Goal: Task Accomplishment & Management: Manage account settings

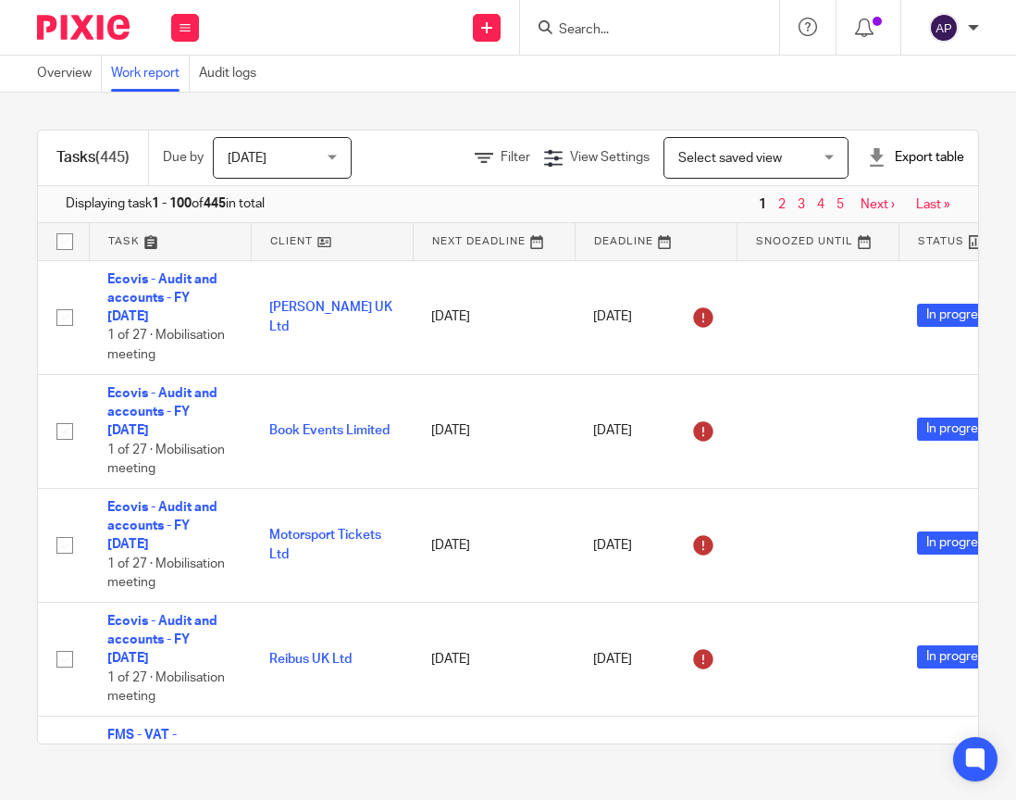
click at [592, 32] on input "Search" at bounding box center [640, 30] width 167 height 17
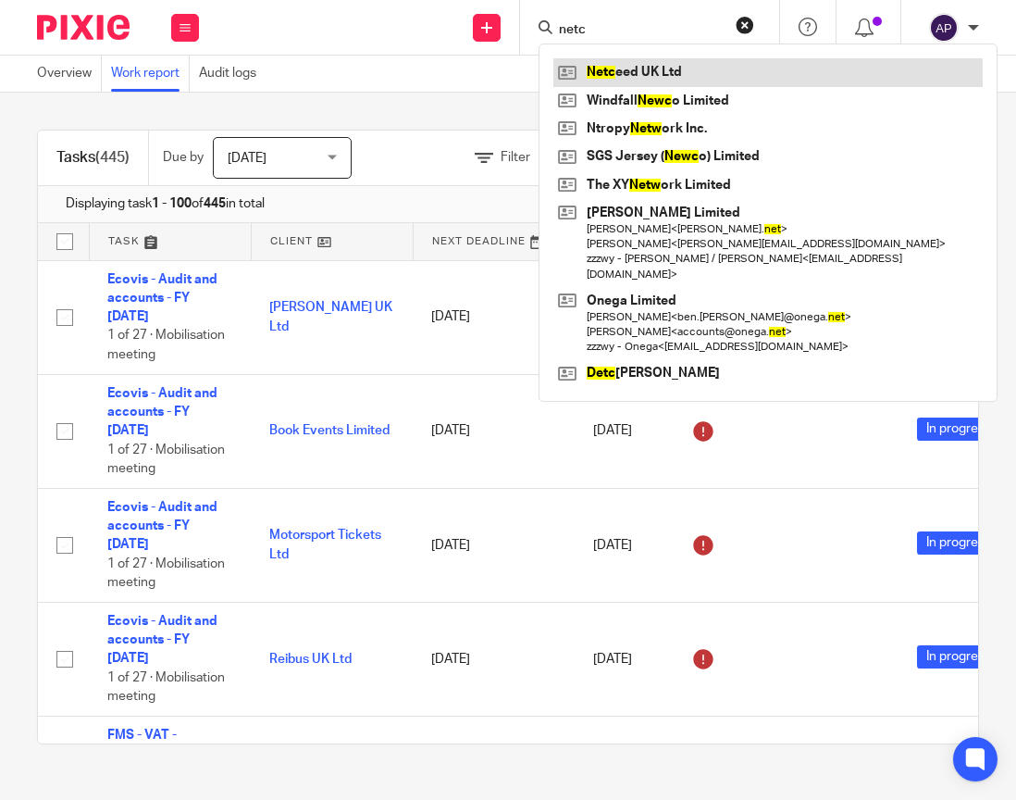
type input "netc"
click at [611, 64] on link at bounding box center [767, 72] width 429 height 28
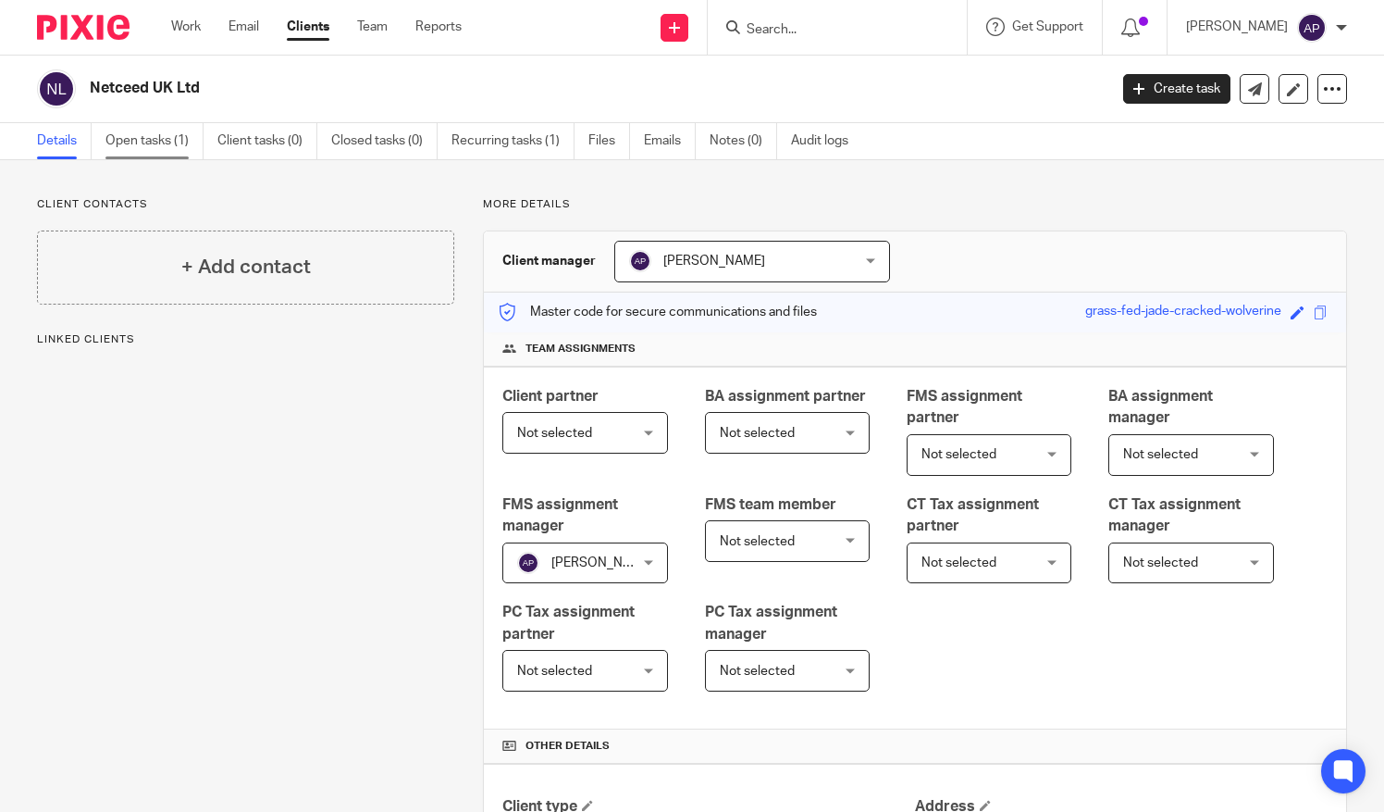
click at [122, 133] on link "Open tasks (1)" at bounding box center [154, 141] width 98 height 36
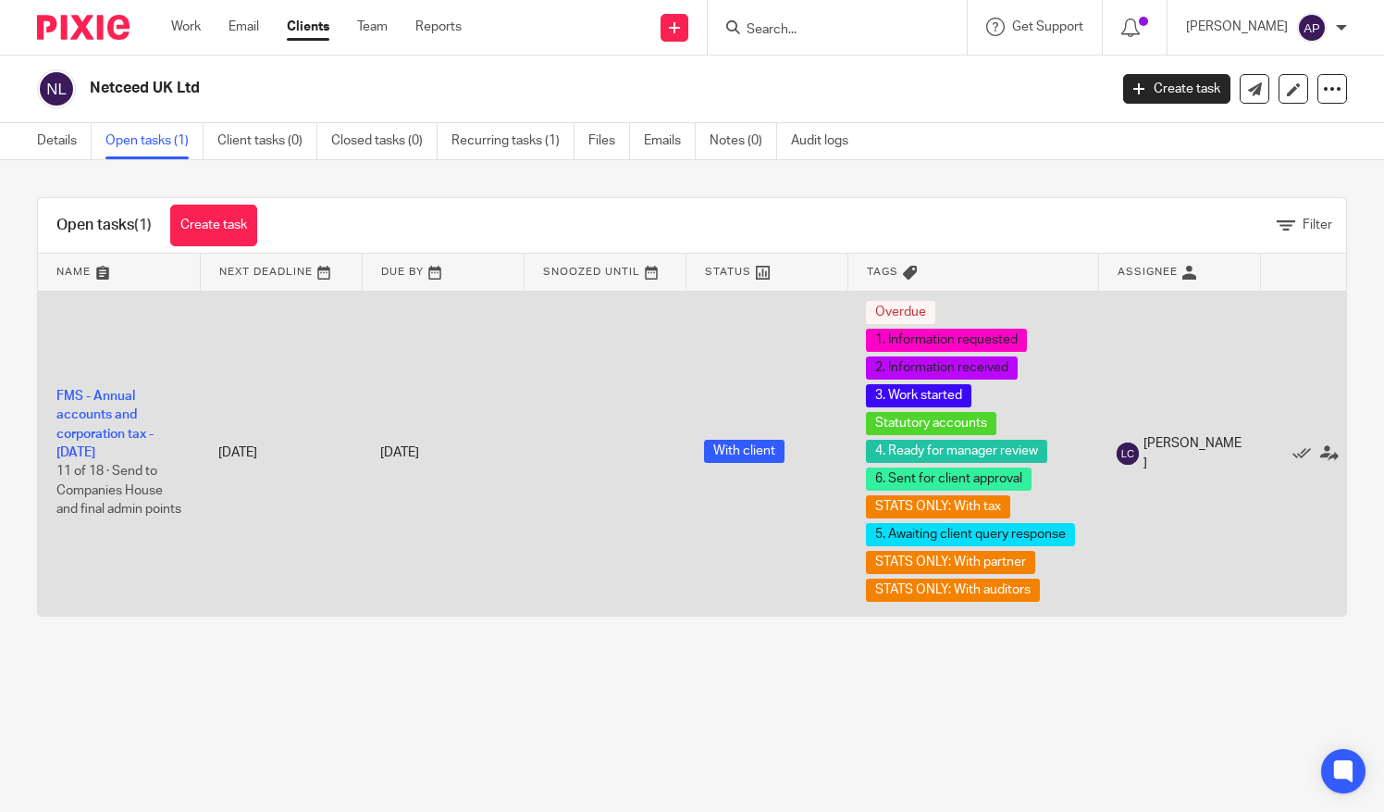
click at [106, 479] on span "11 of 18 · Send to Companies House and final admin points" at bounding box center [118, 490] width 125 height 51
click at [94, 437] on link "FMS - Annual accounts and corporation tax - December 2024" at bounding box center [104, 424] width 97 height 69
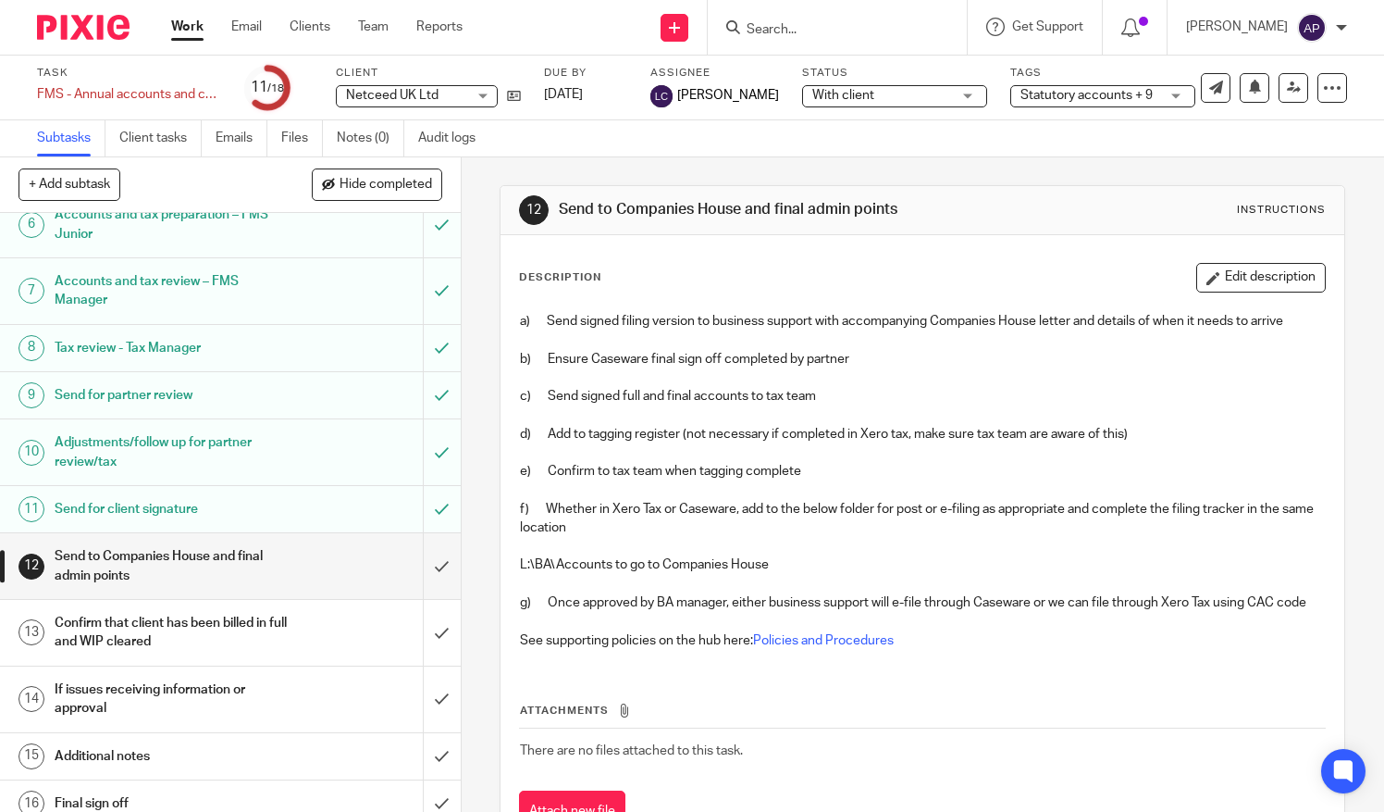
scroll to position [370, 0]
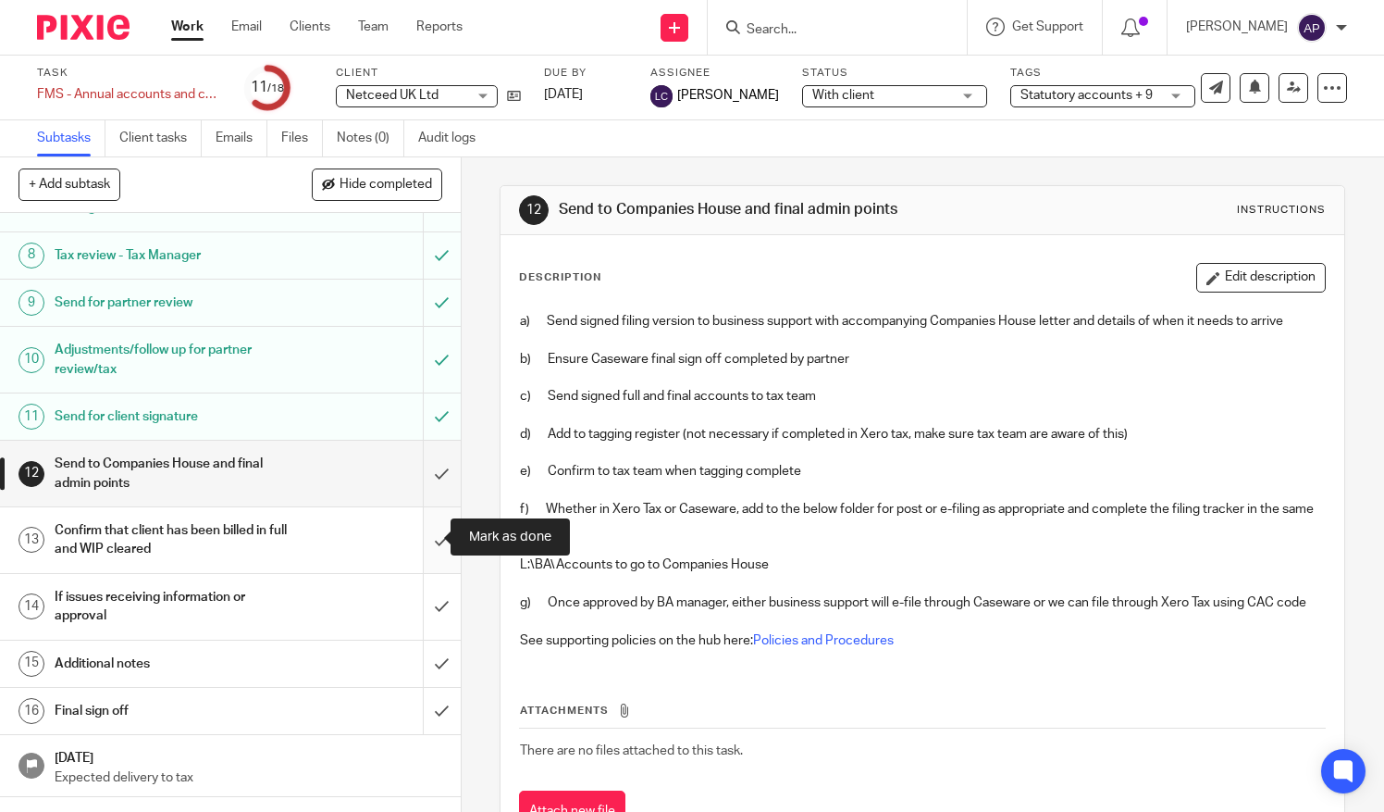
click at [425, 543] on input "submit" at bounding box center [230, 540] width 461 height 66
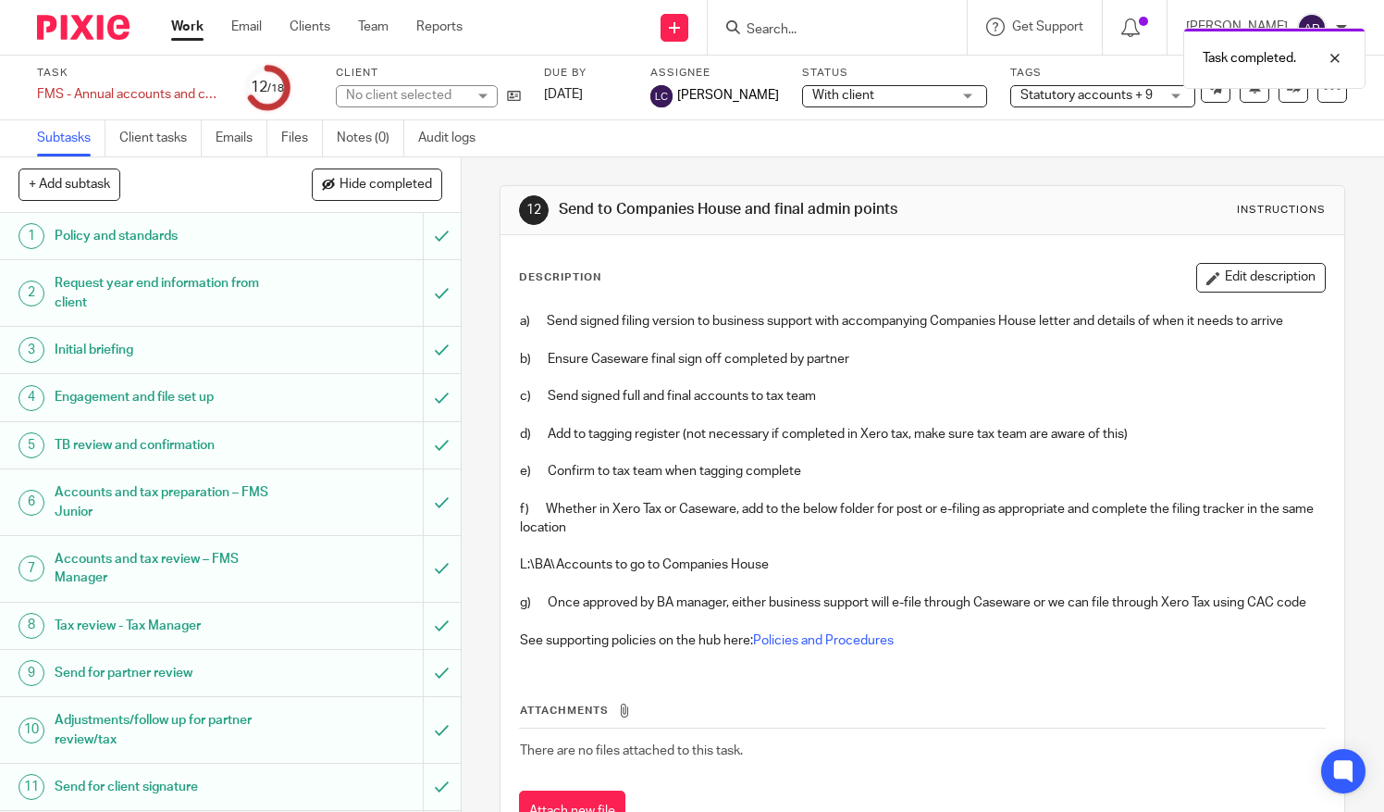
scroll to position [411, 0]
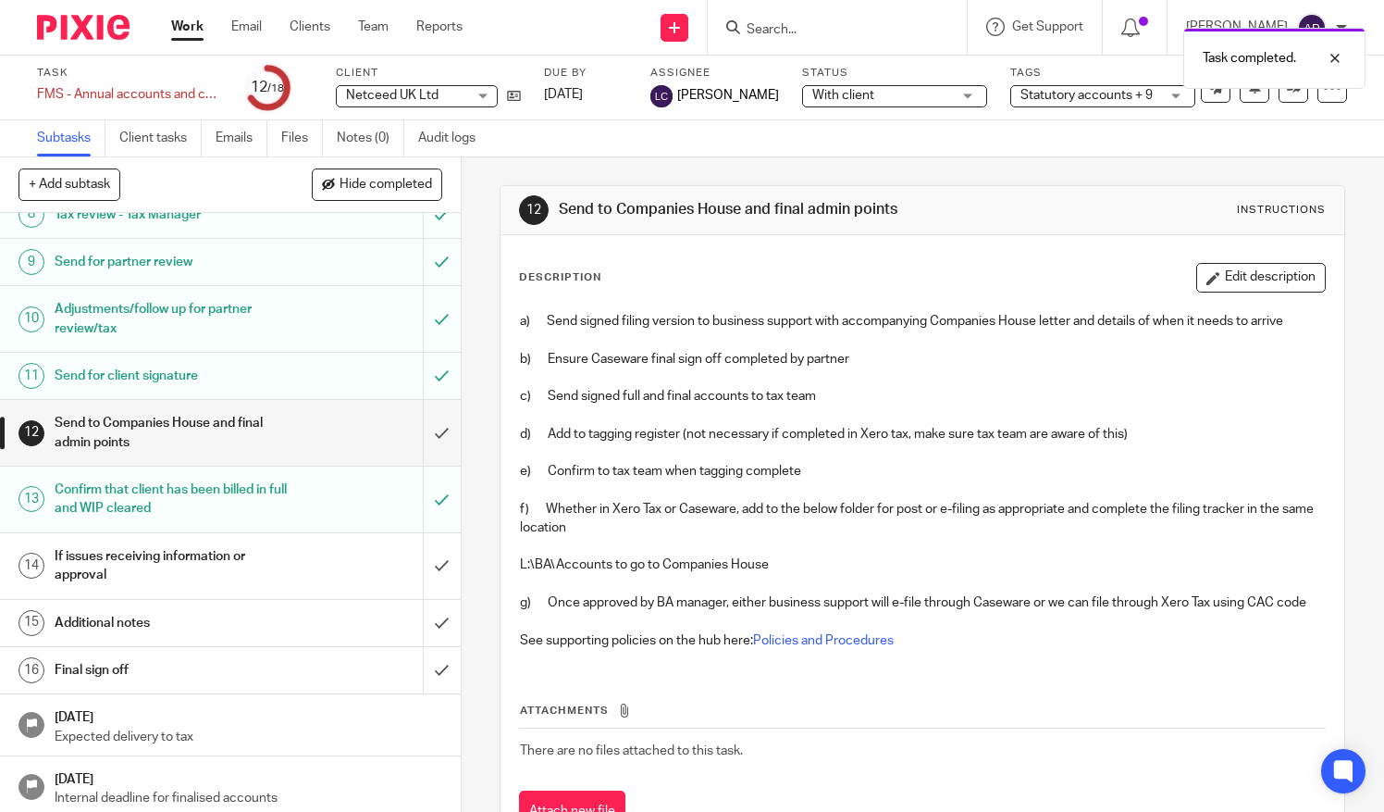
click at [346, 550] on div "If issues receiving information or approval" at bounding box center [230, 565] width 350 height 47
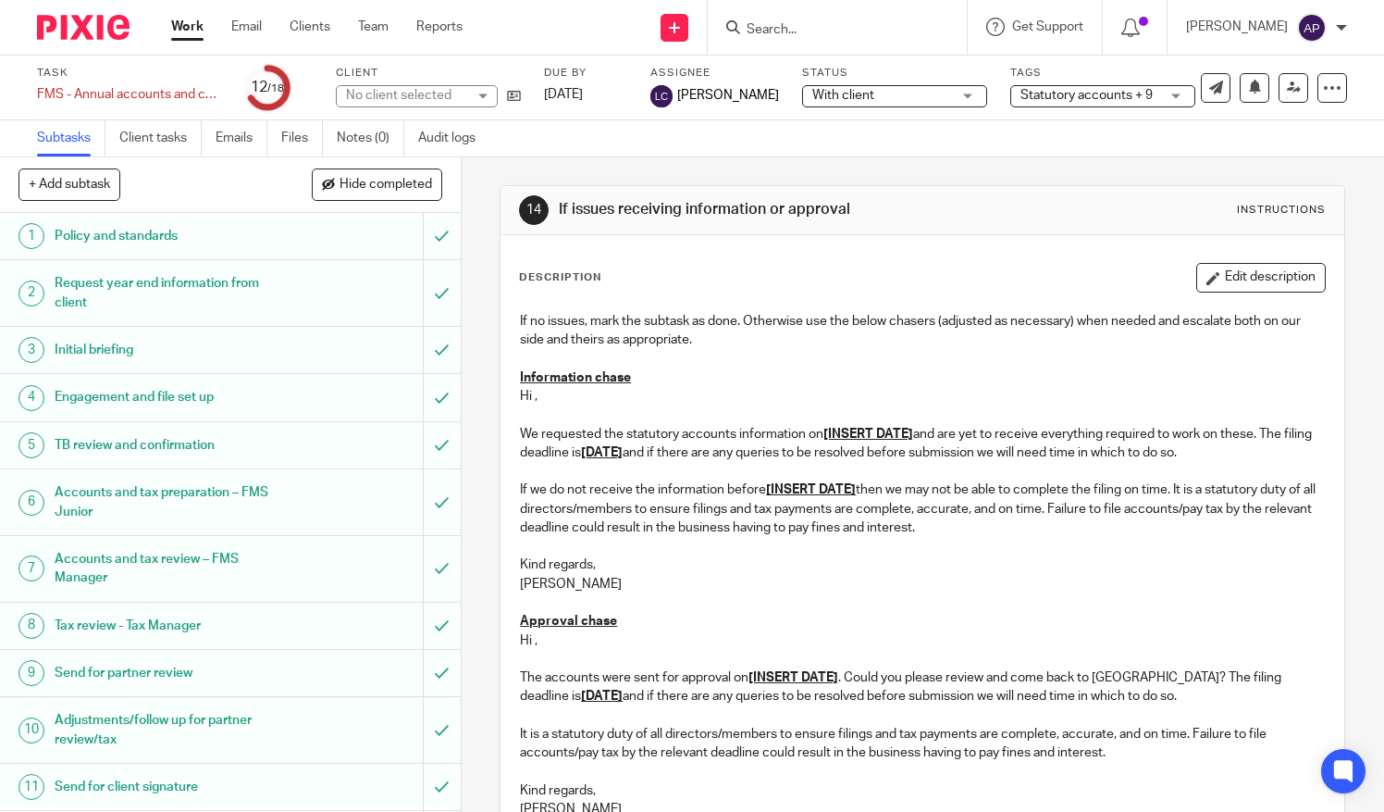
scroll to position [411, 0]
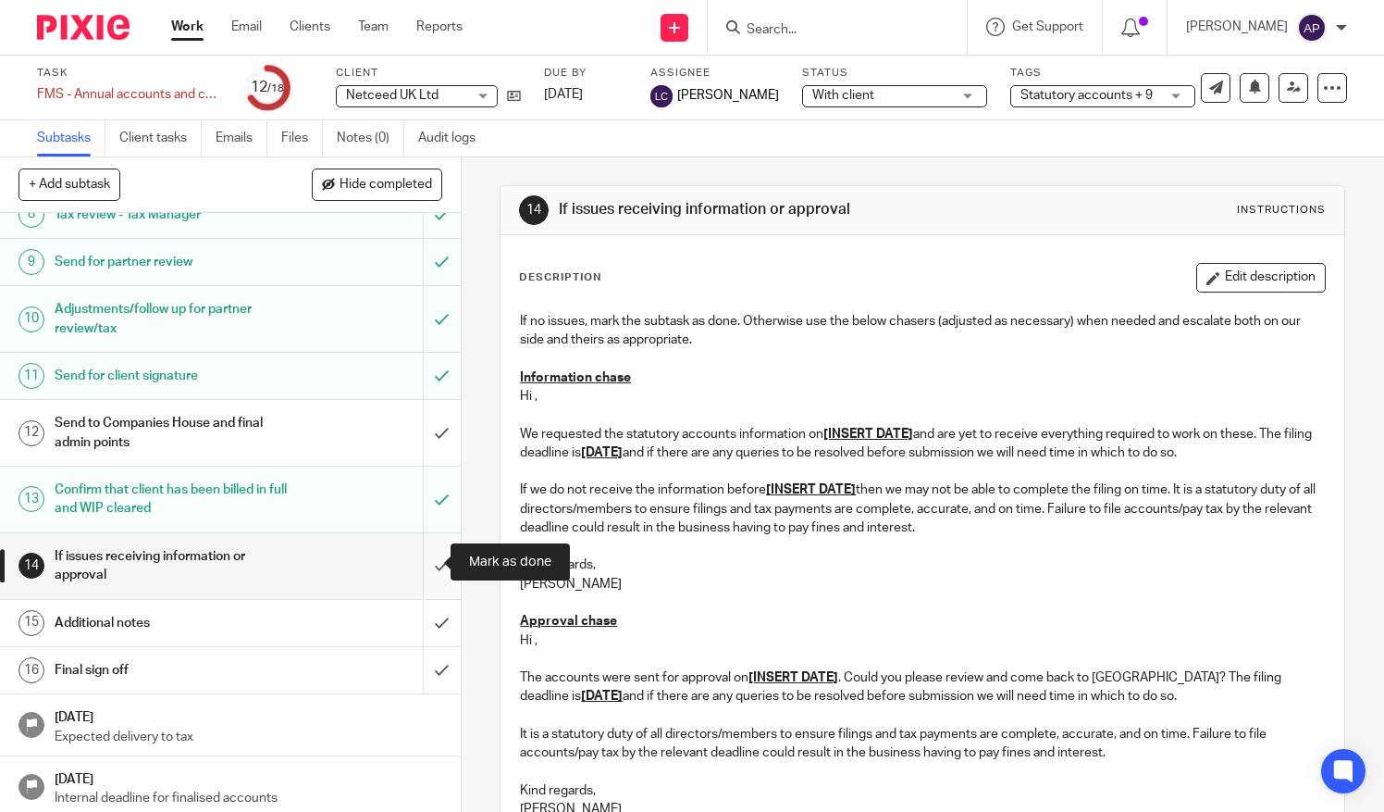
click at [414, 559] on input "submit" at bounding box center [230, 566] width 461 height 66
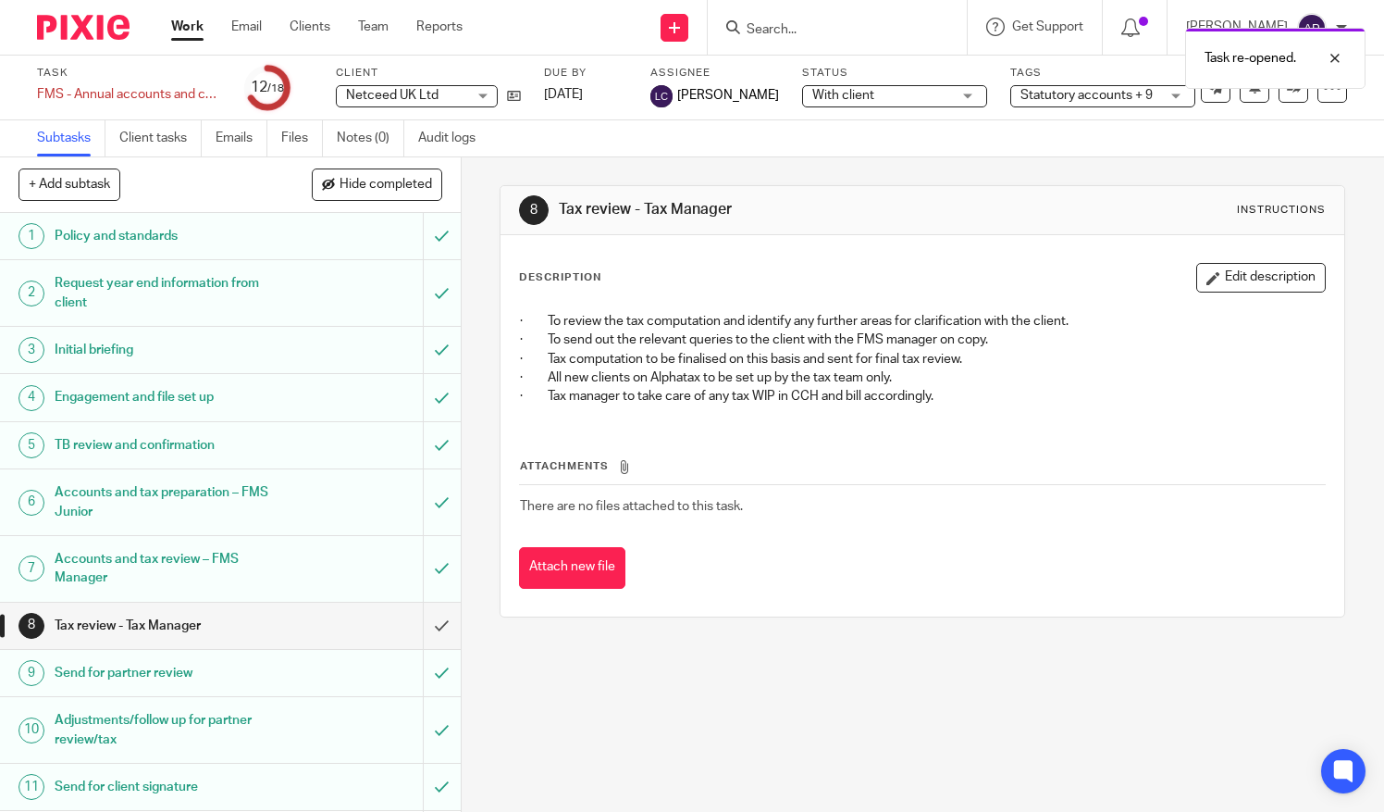
scroll to position [93, 0]
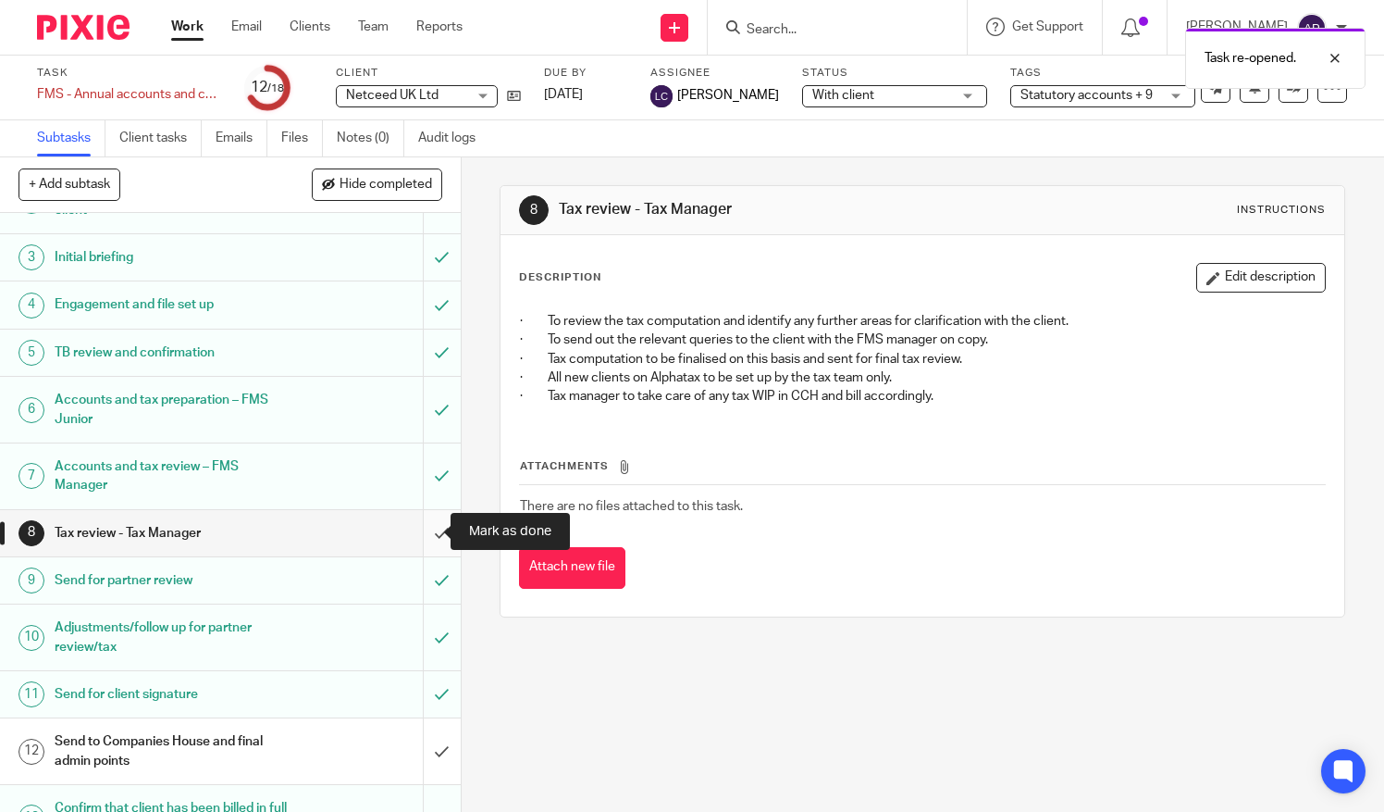
click at [417, 529] on input "submit" at bounding box center [230, 533] width 461 height 46
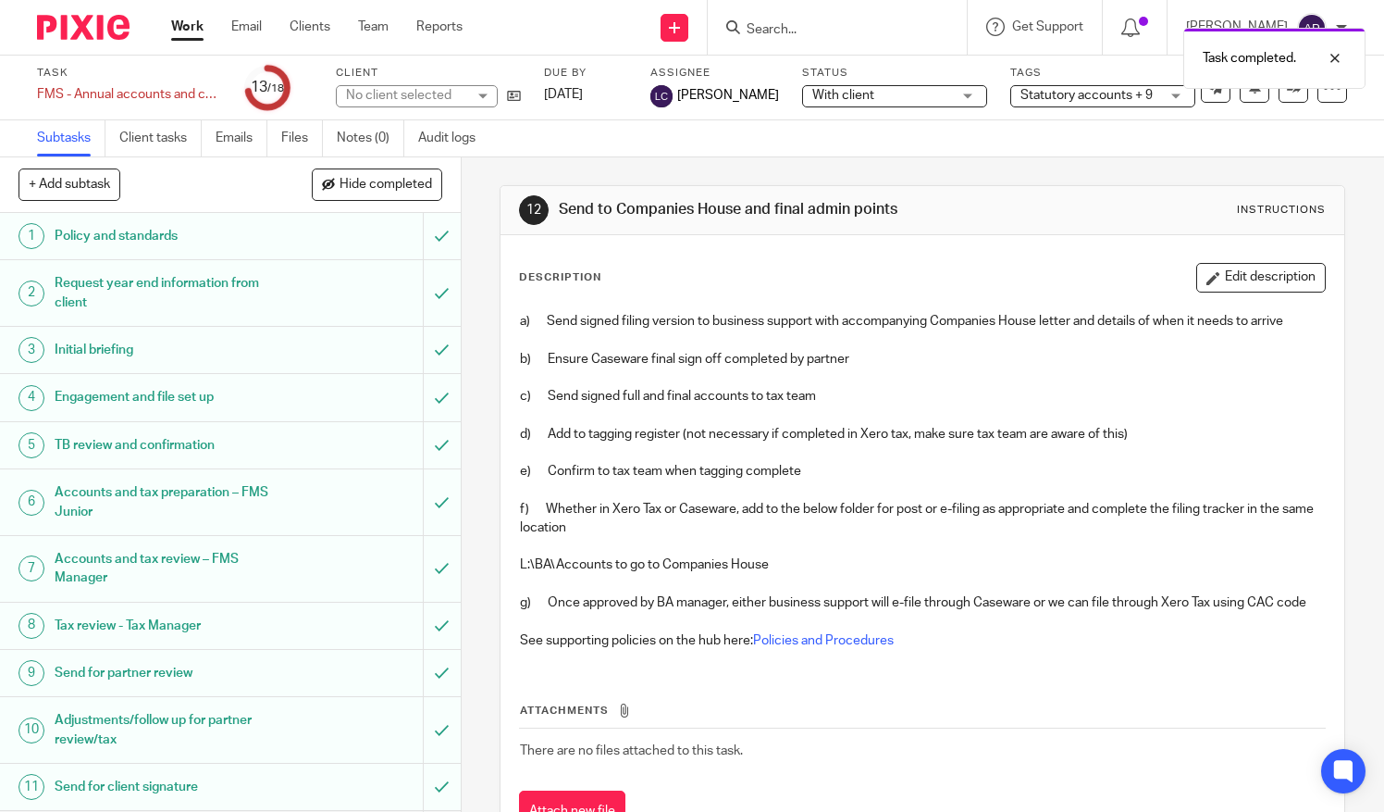
scroll to position [411, 0]
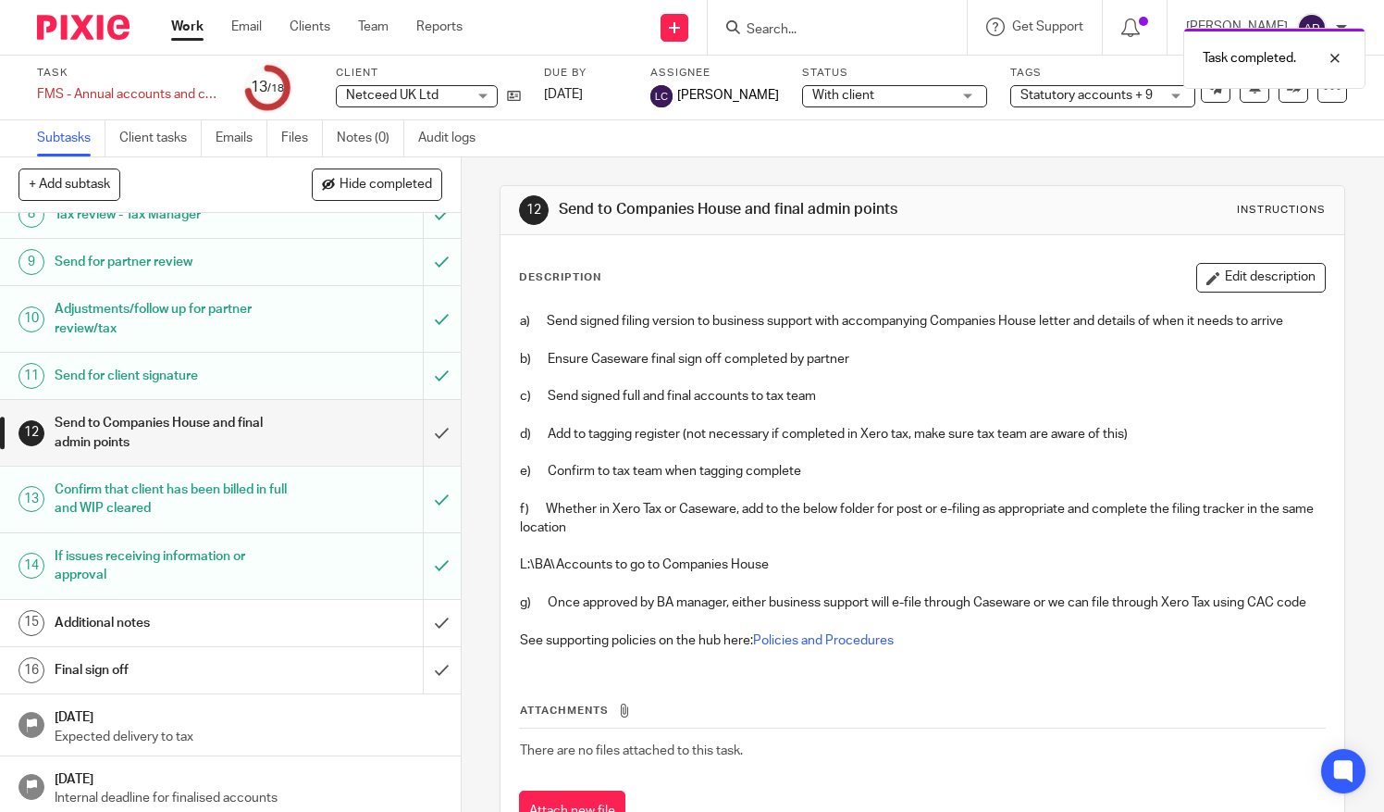
click at [339, 609] on div "Additional notes" at bounding box center [230, 623] width 350 height 28
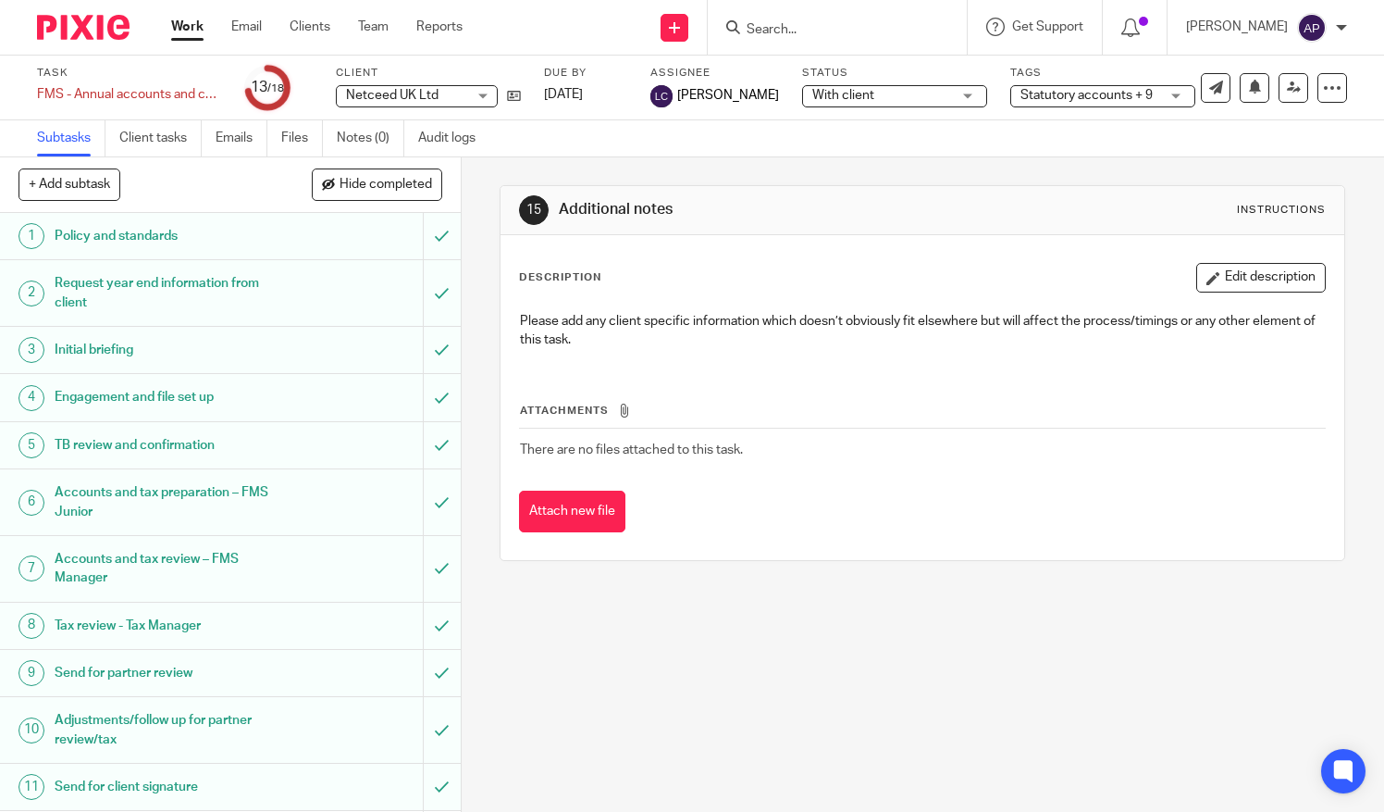
scroll to position [411, 0]
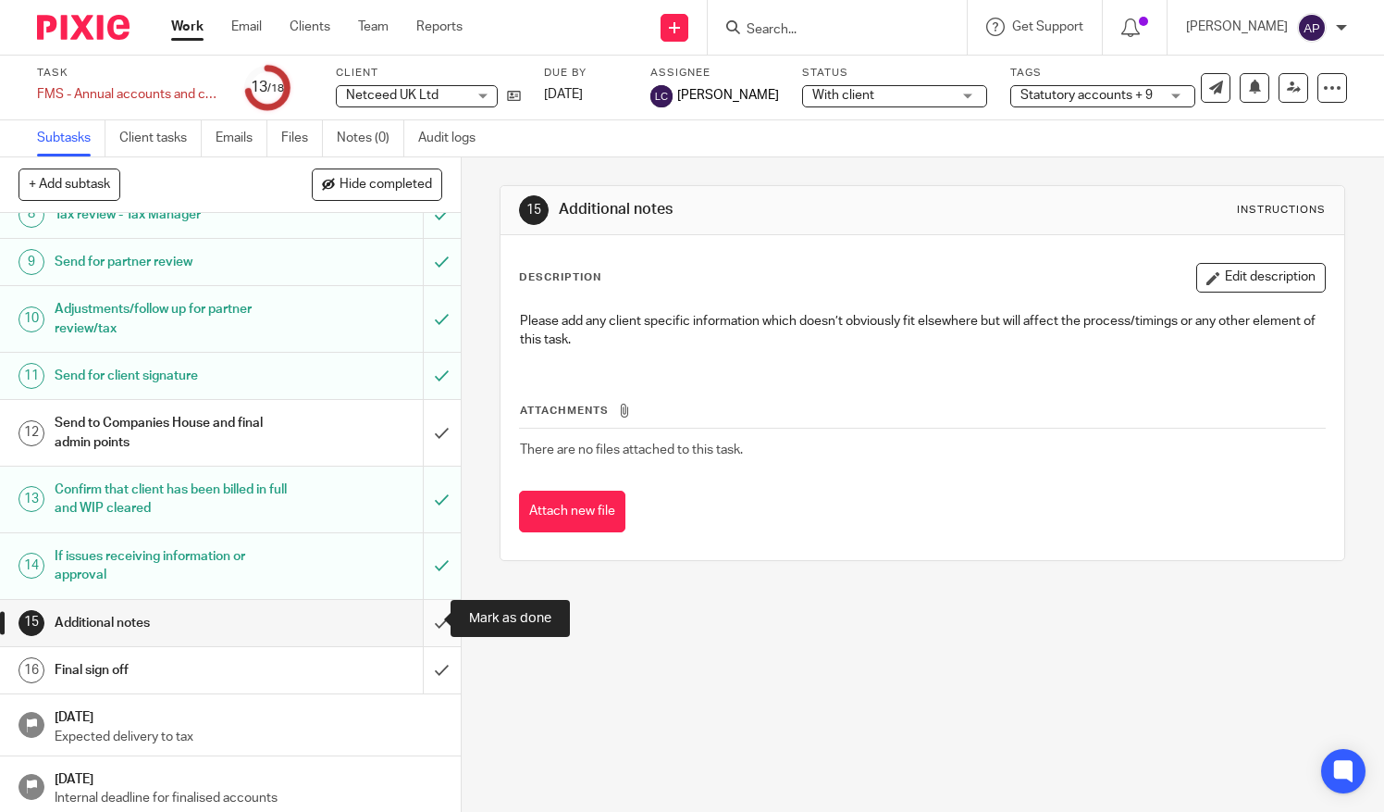
click at [424, 611] on input "submit" at bounding box center [230, 623] width 461 height 46
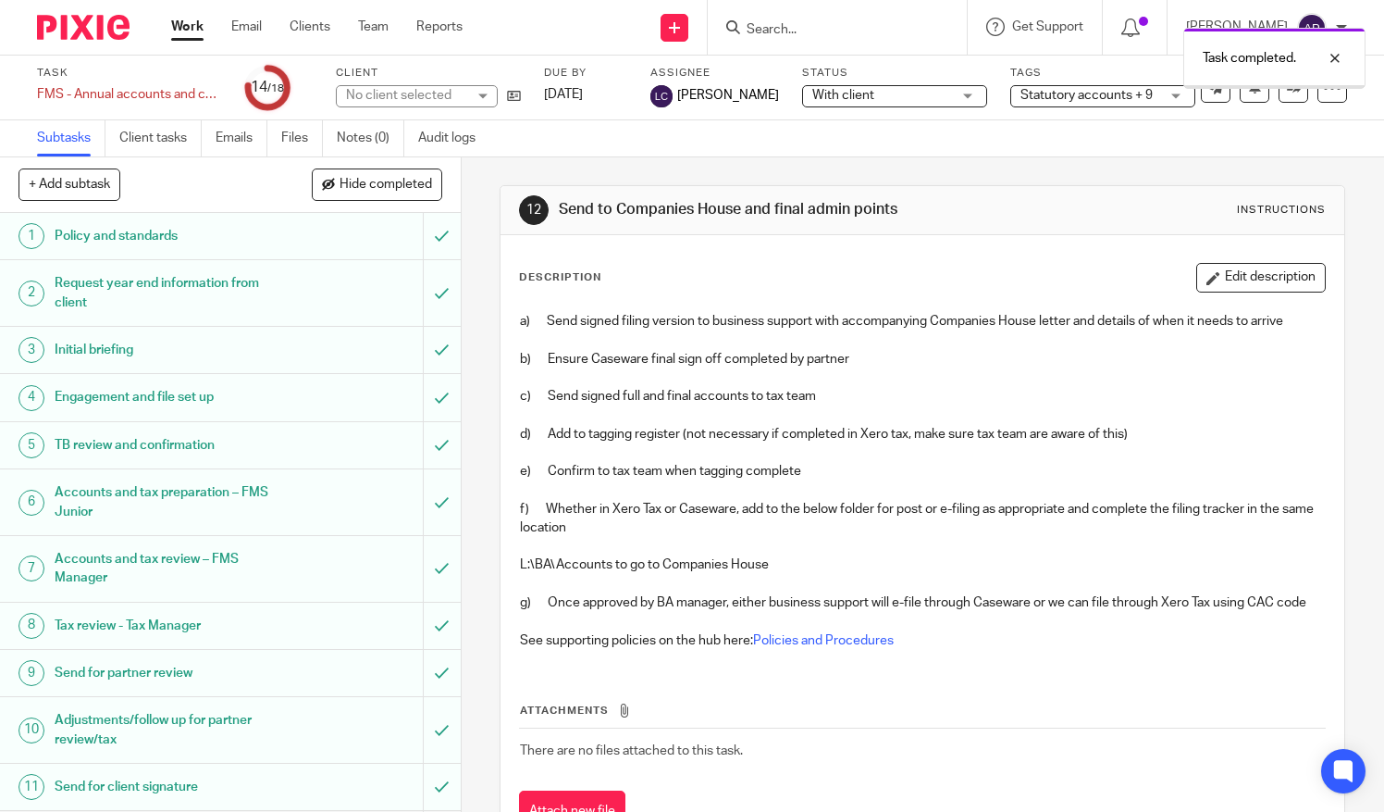
scroll to position [411, 0]
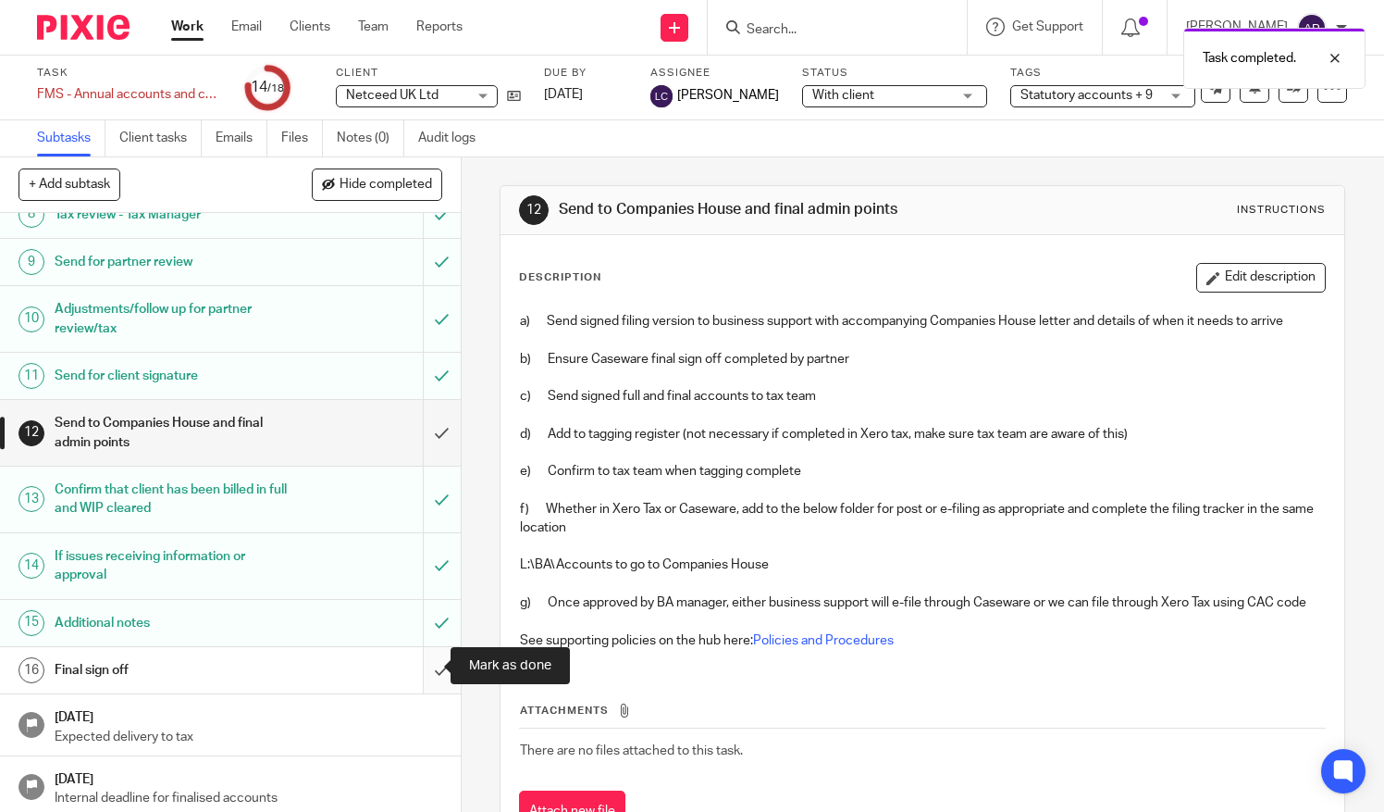
click at [428, 663] on input "submit" at bounding box center [230, 670] width 461 height 46
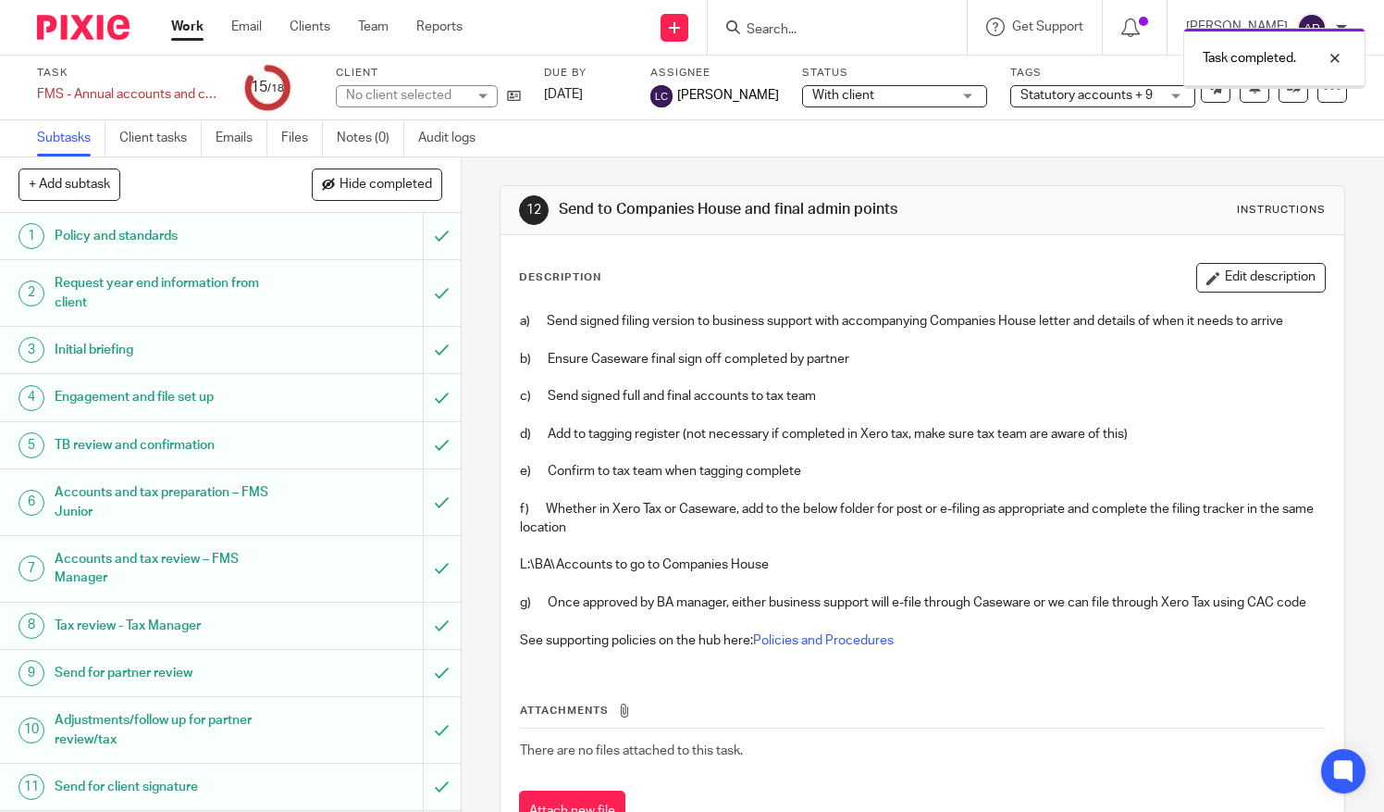
scroll to position [411, 0]
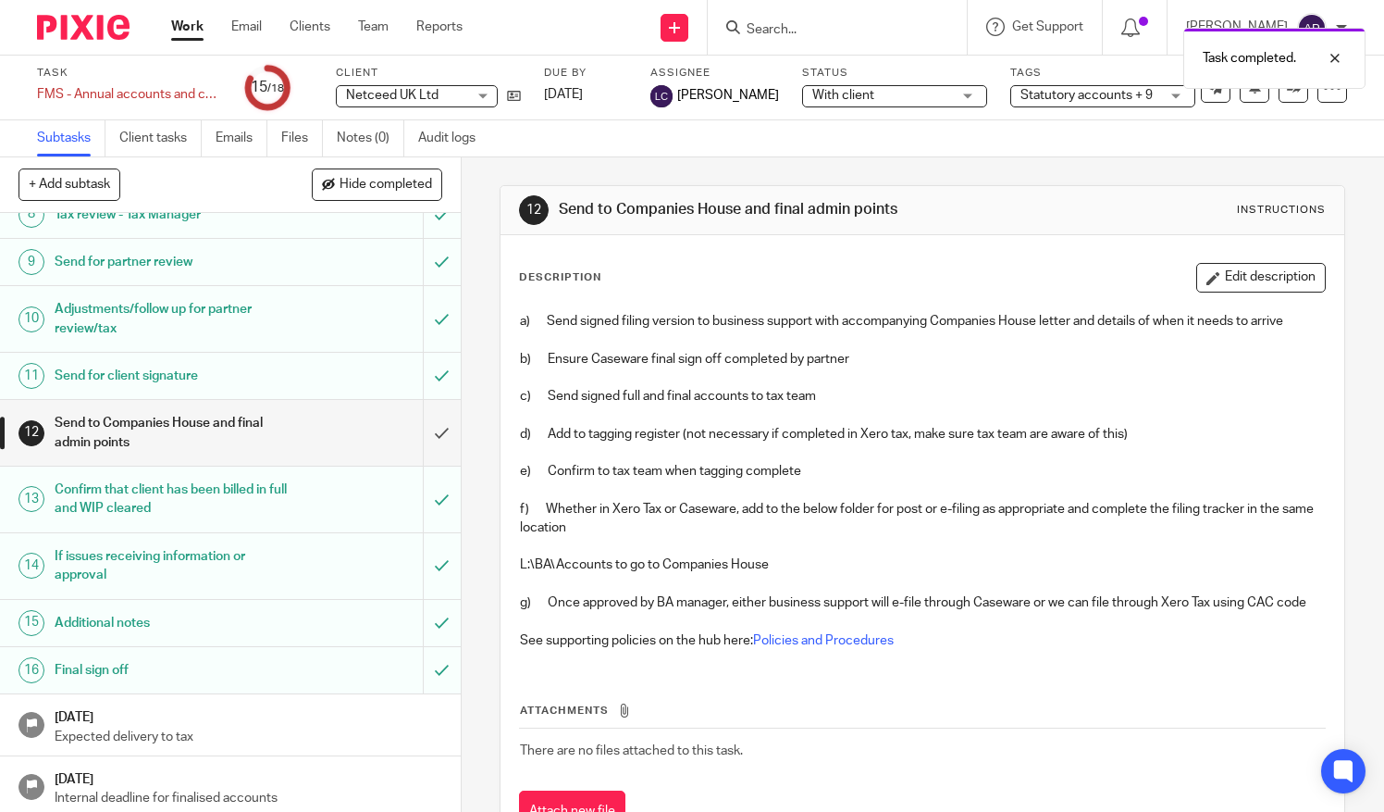
click at [936, 91] on span "With client" at bounding box center [881, 95] width 139 height 19
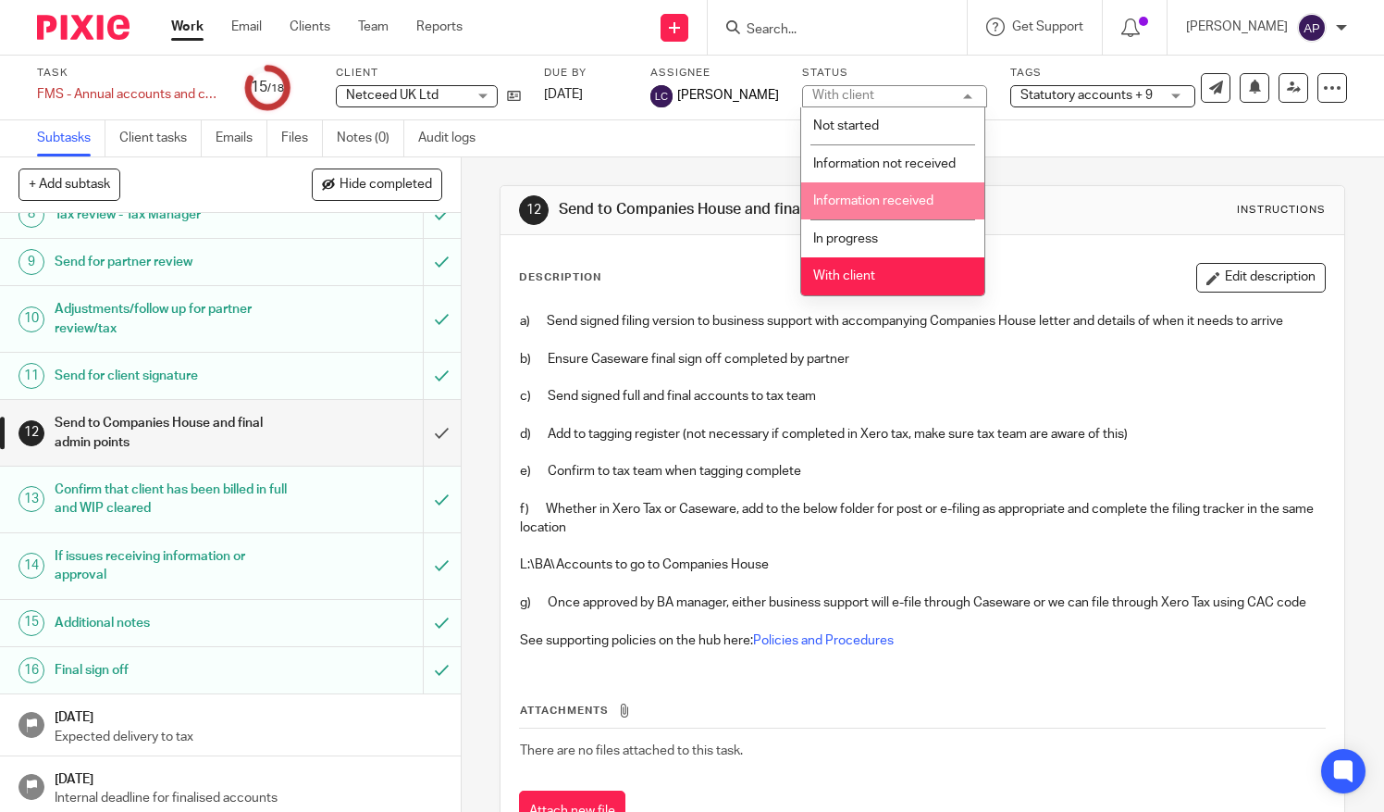
click at [1038, 180] on div "12 Send to Companies House and final admin points Instructions Description Edit…" at bounding box center [923, 522] width 846 height 731
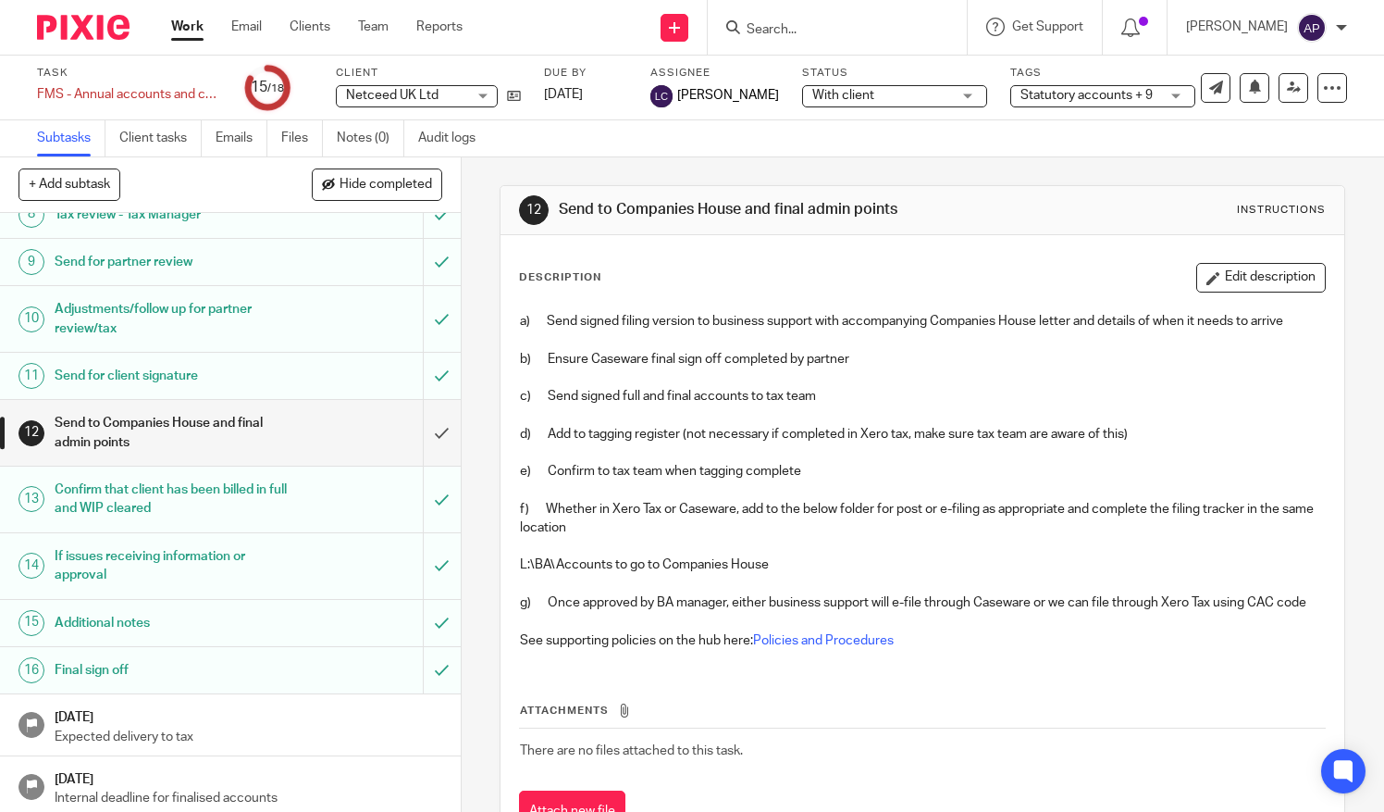
click at [812, 30] on input "Search" at bounding box center [828, 30] width 167 height 17
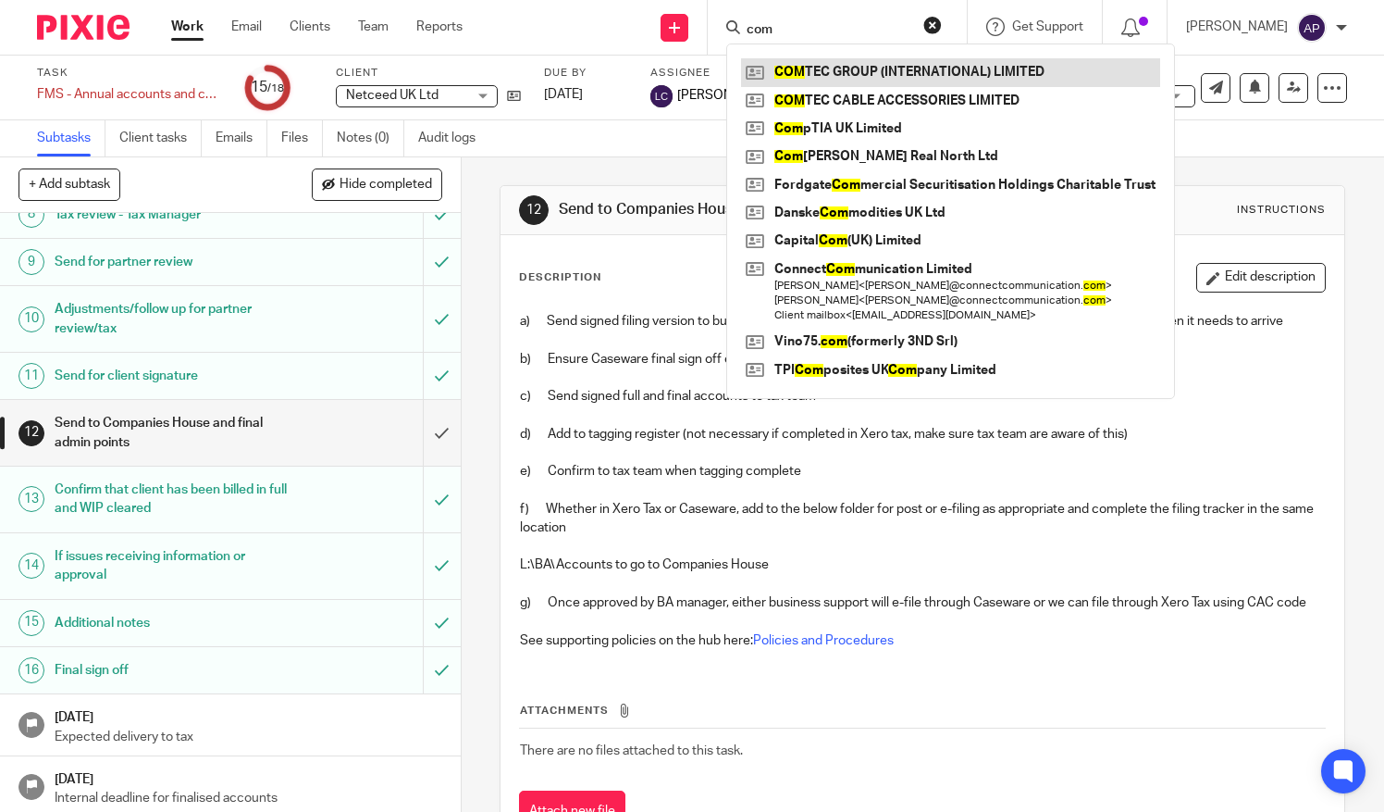
type input "com"
click at [815, 69] on link at bounding box center [950, 72] width 419 height 28
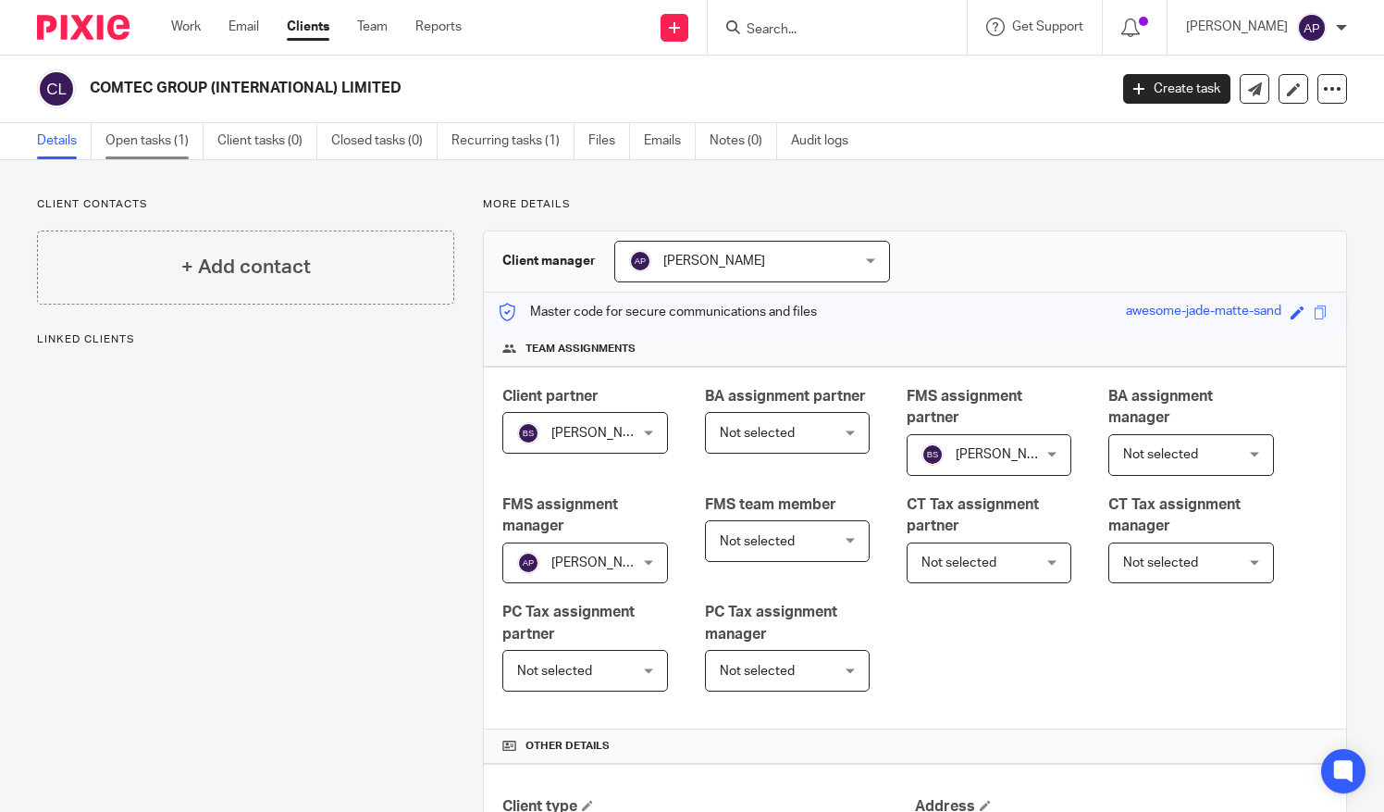
click at [153, 134] on link "Open tasks (1)" at bounding box center [154, 141] width 98 height 36
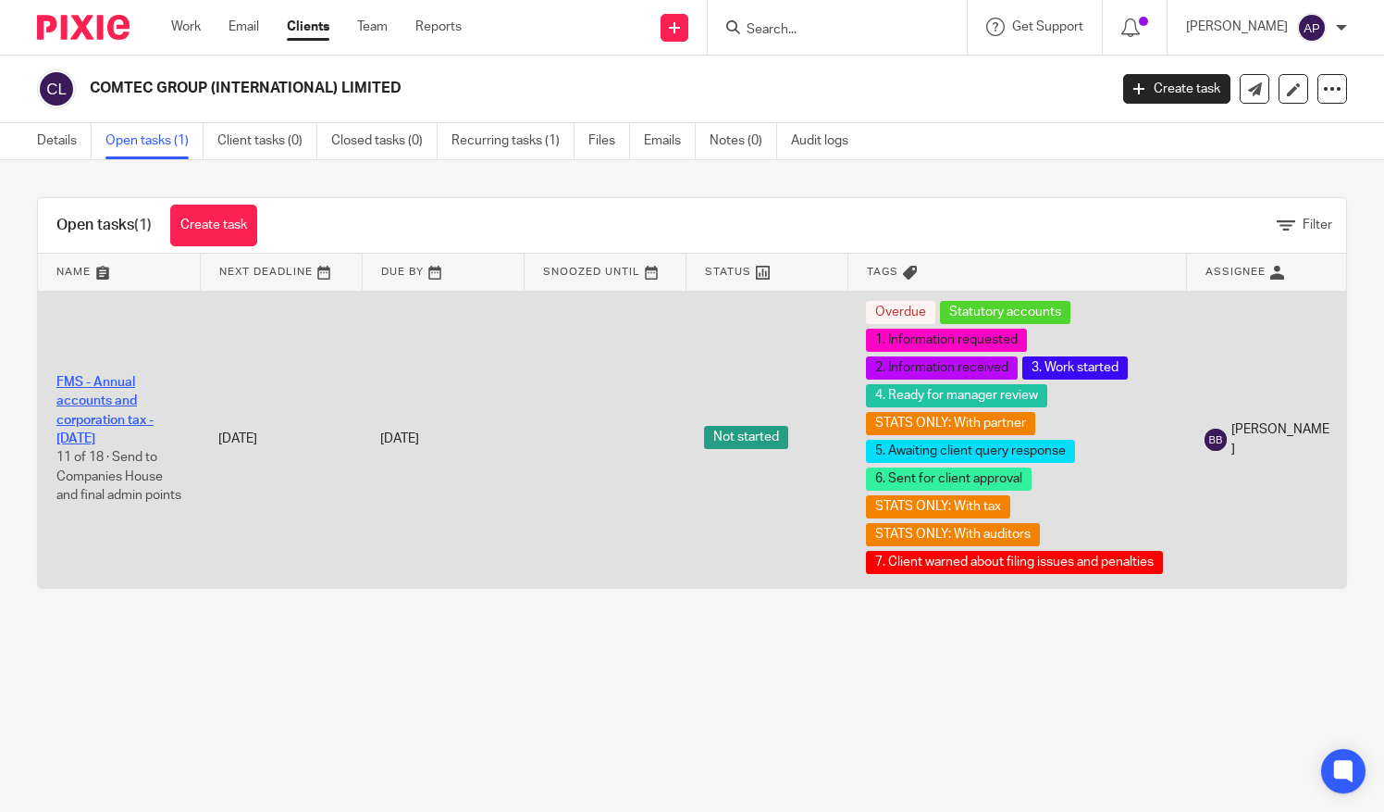
click at [122, 407] on link "FMS - Annual accounts and corporation tax - [DATE]" at bounding box center [104, 410] width 97 height 69
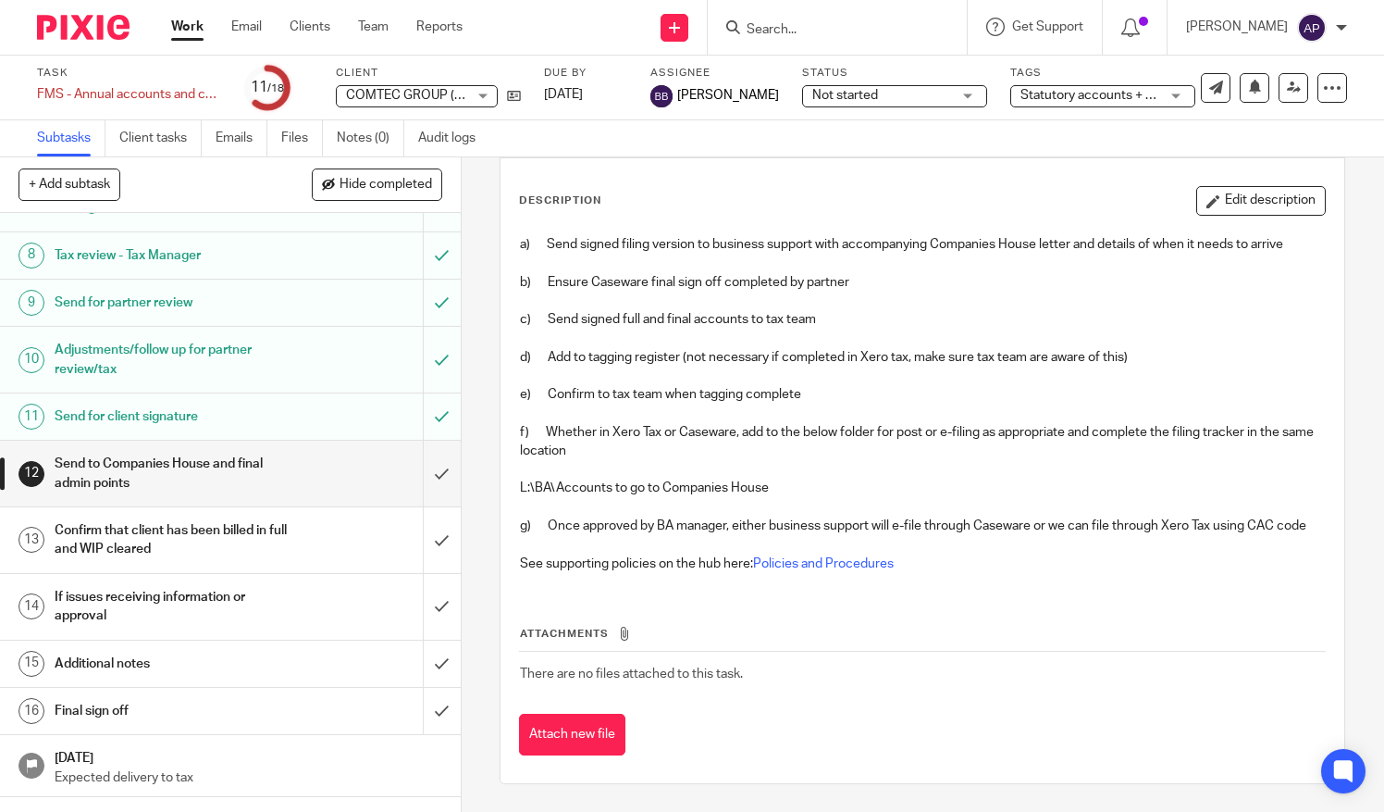
scroll to position [411, 0]
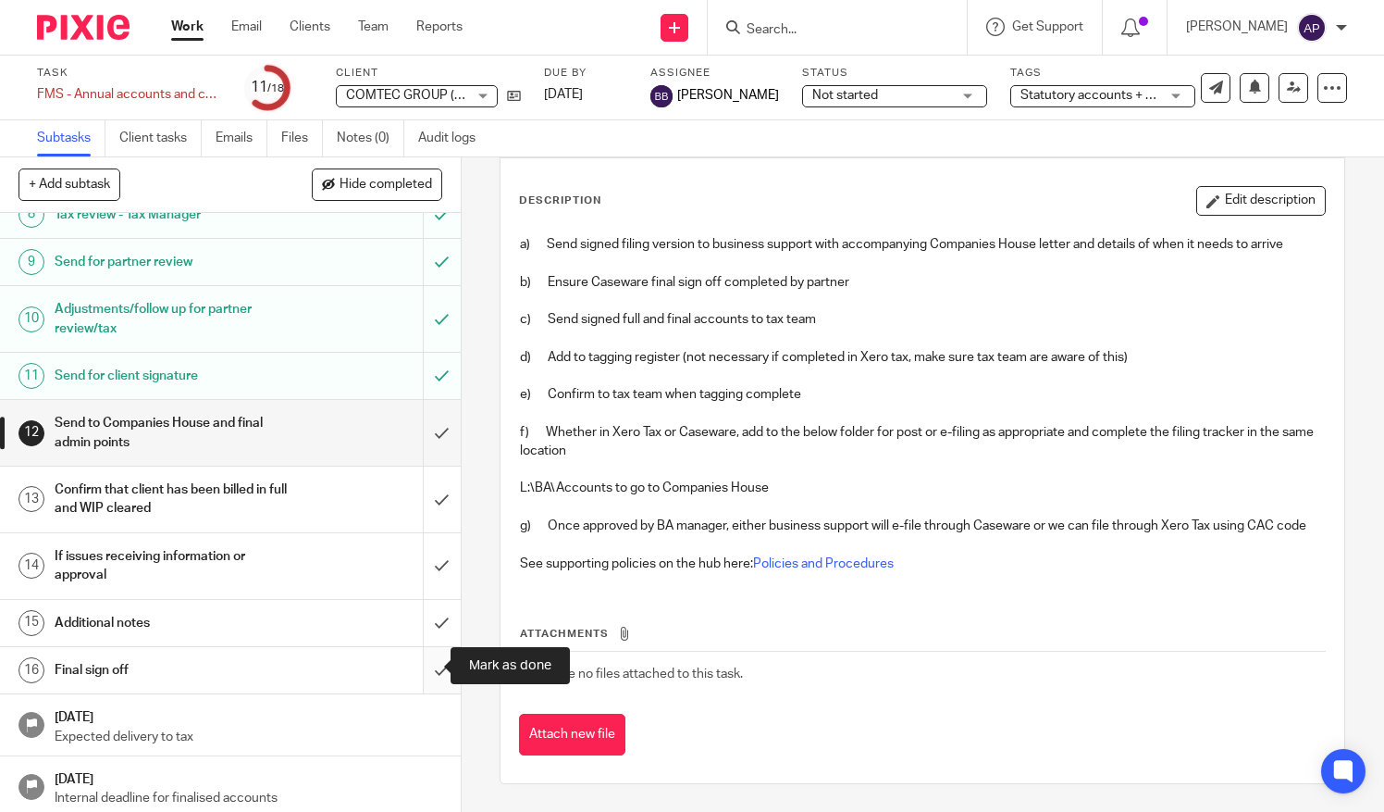
click at [419, 659] on input "submit" at bounding box center [230, 670] width 461 height 46
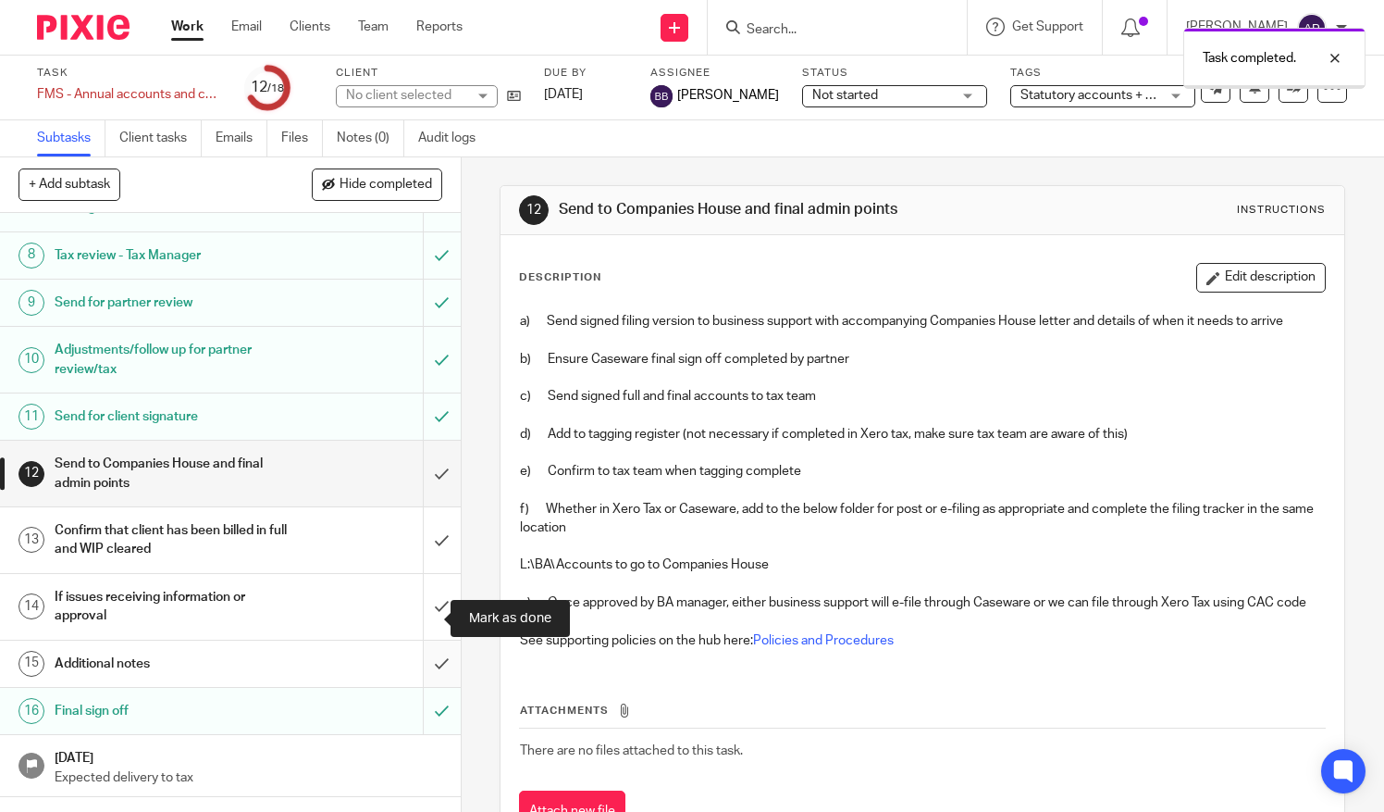
scroll to position [411, 0]
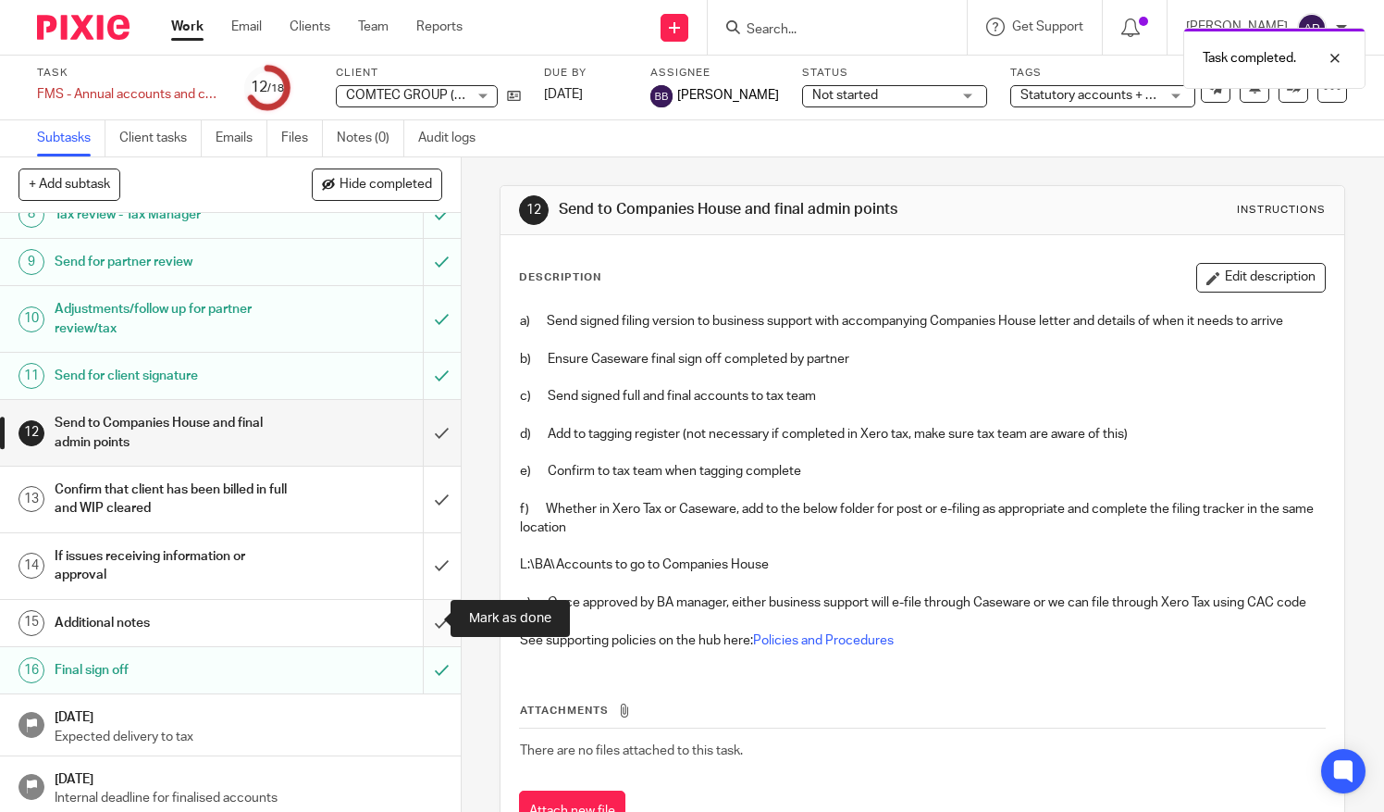
click at [420, 614] on input "submit" at bounding box center [230, 623] width 461 height 46
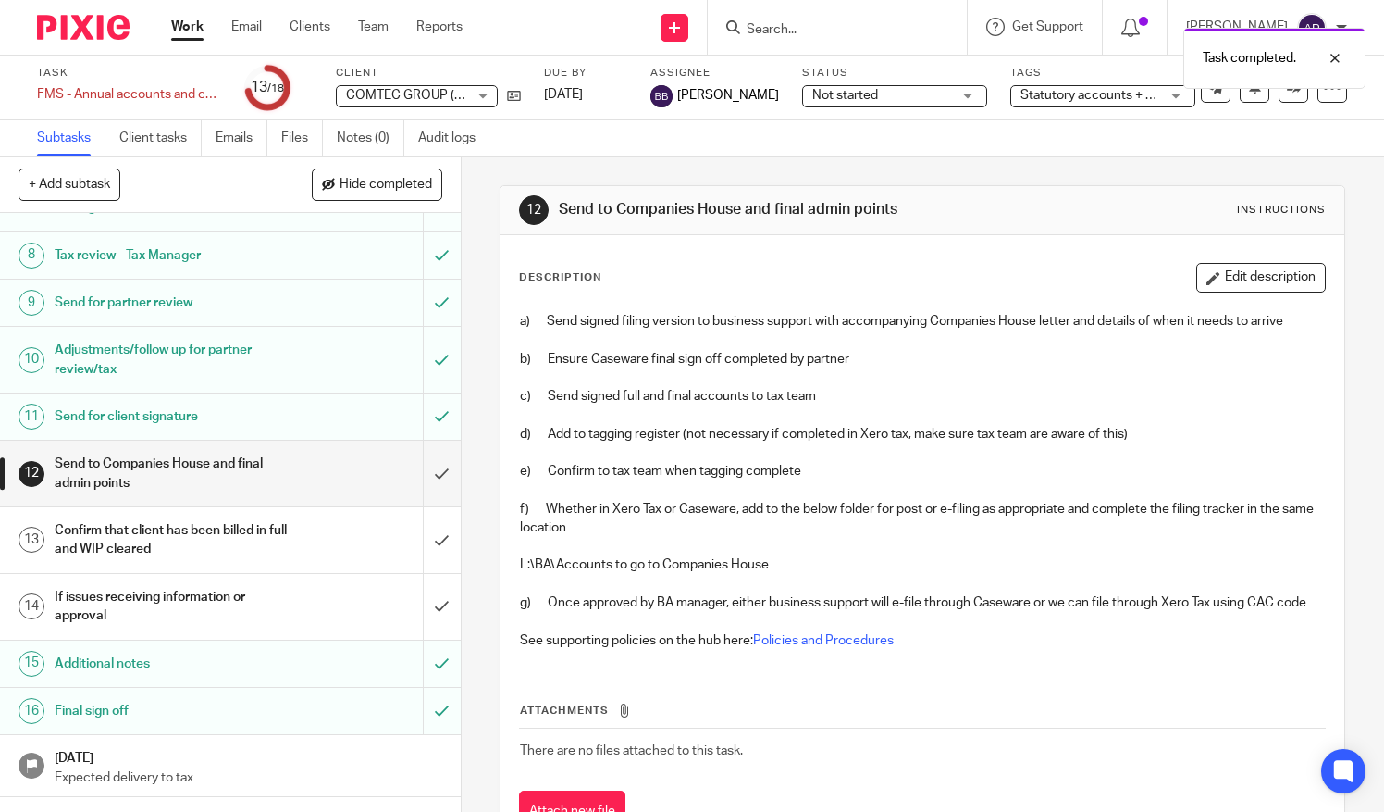
scroll to position [411, 0]
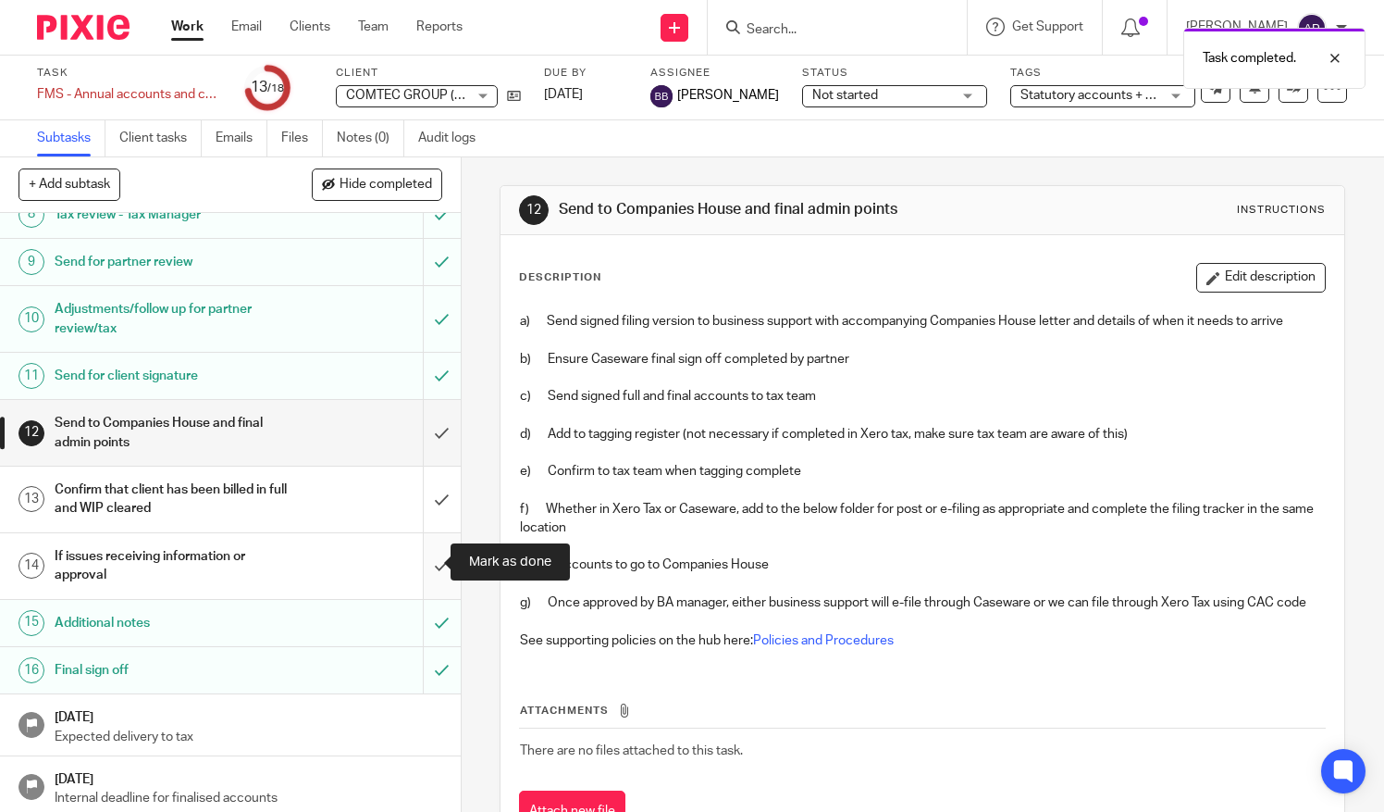
click at [418, 564] on input "submit" at bounding box center [230, 566] width 461 height 66
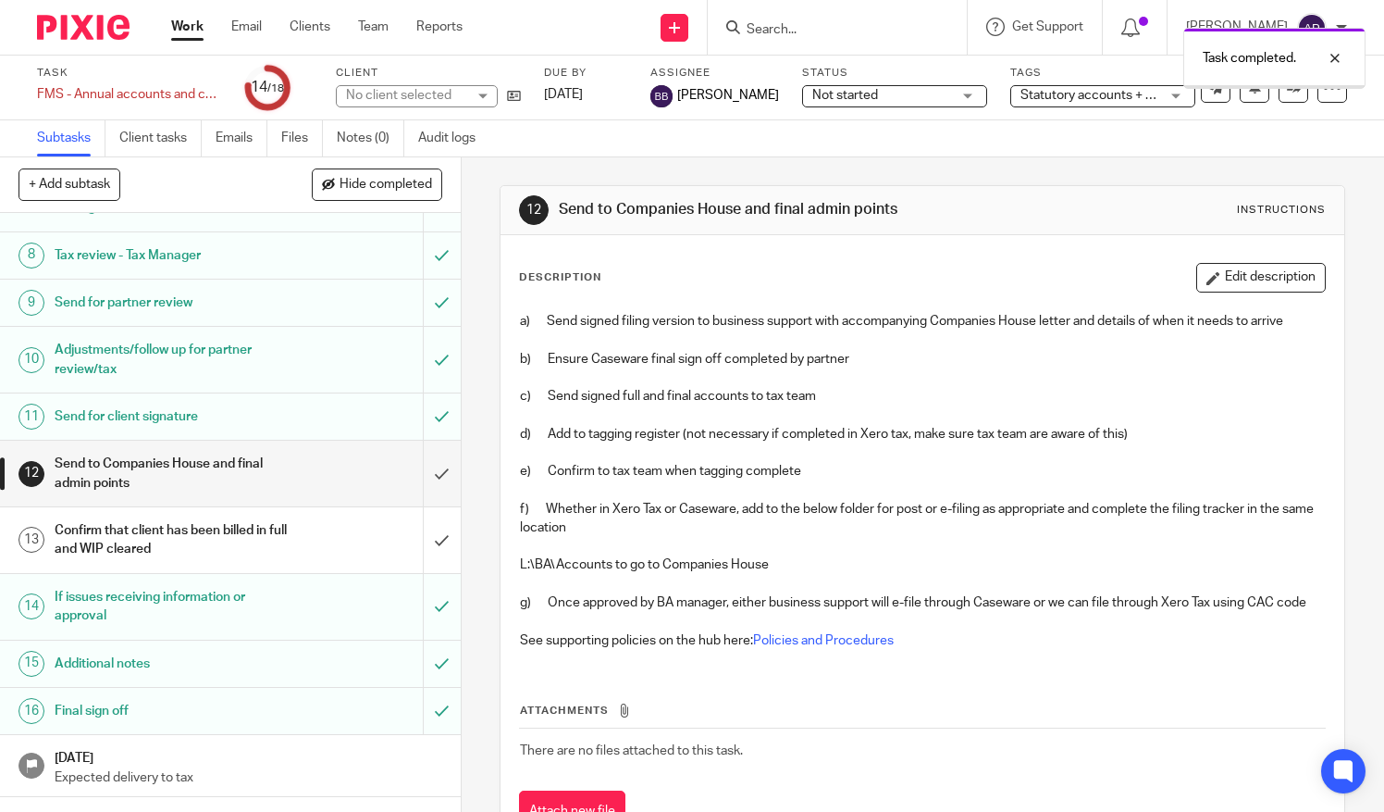
scroll to position [411, 0]
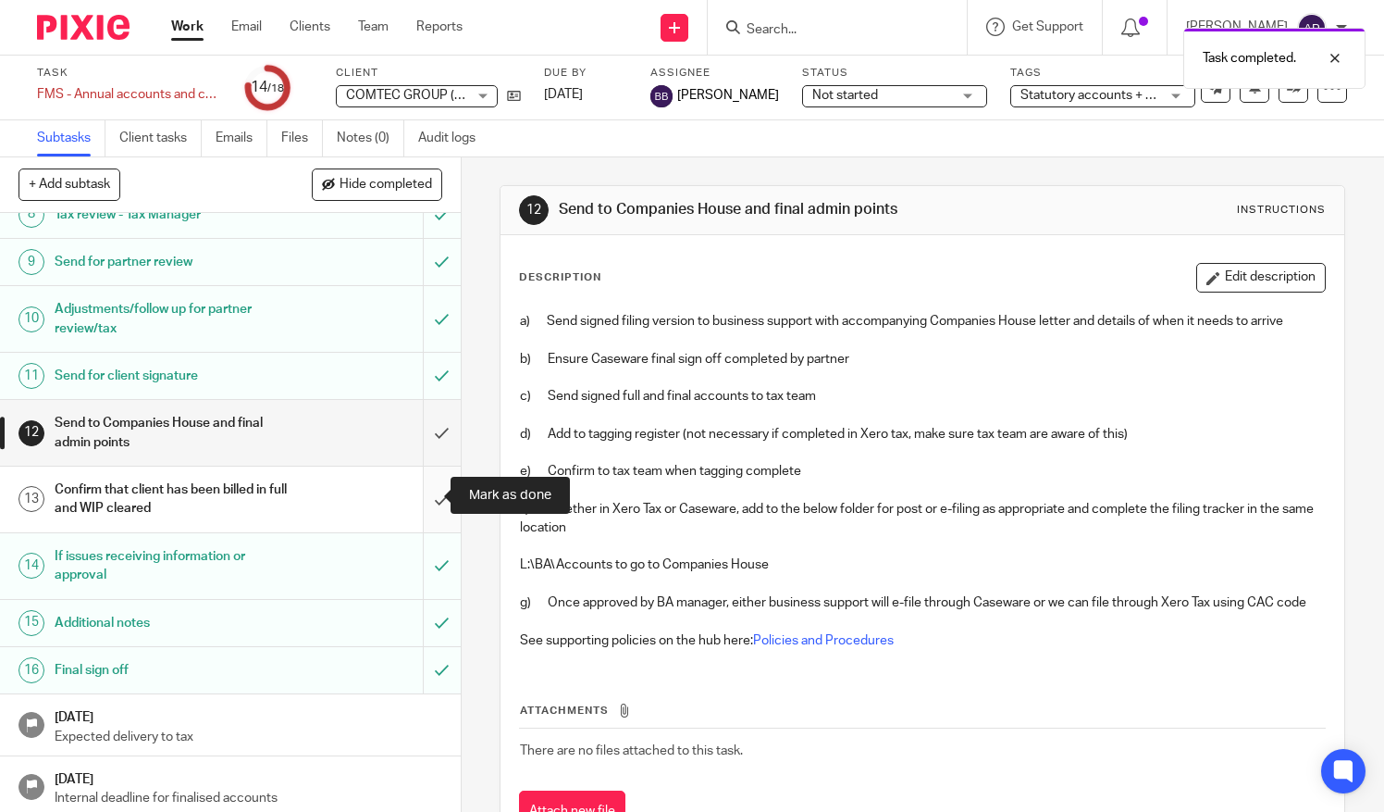
click at [416, 500] on input "submit" at bounding box center [230, 499] width 461 height 66
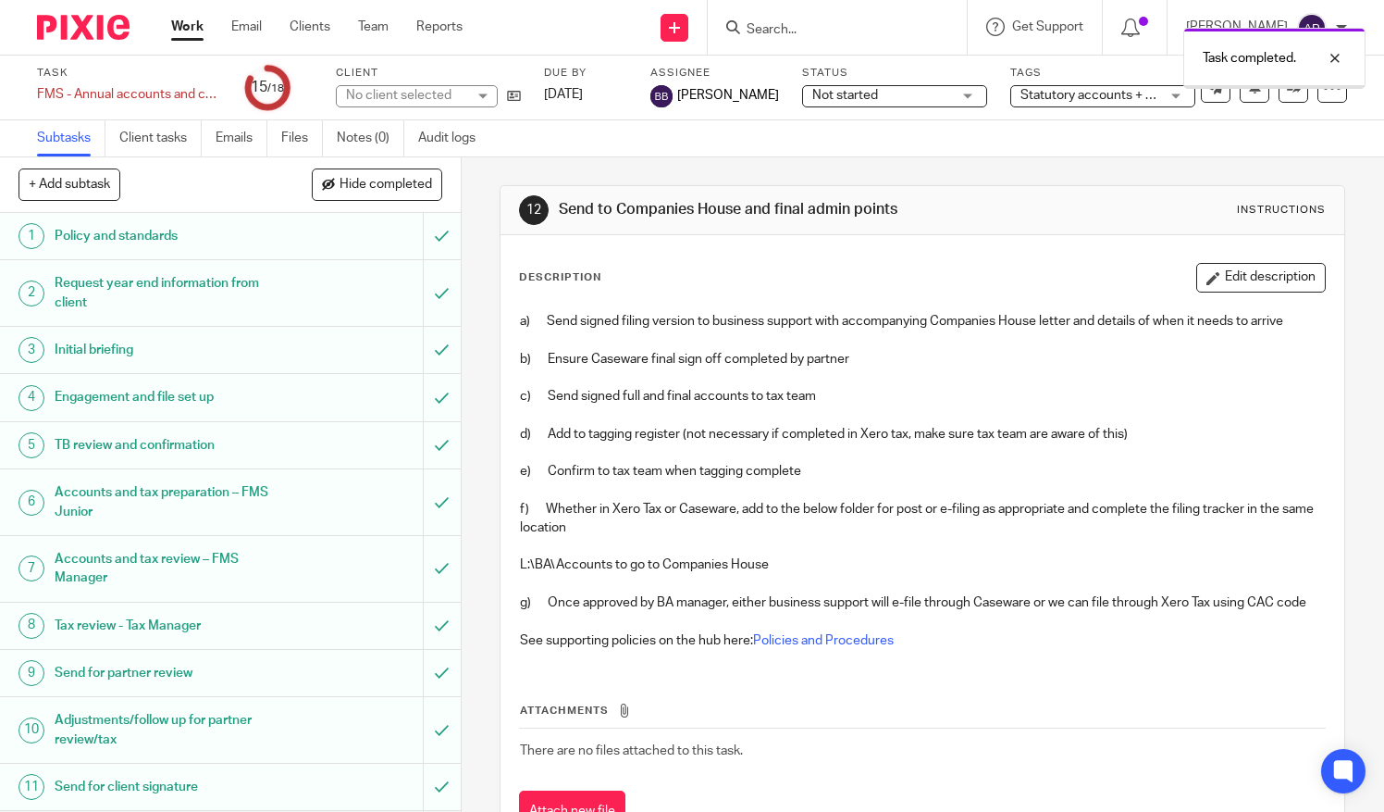
scroll to position [411, 0]
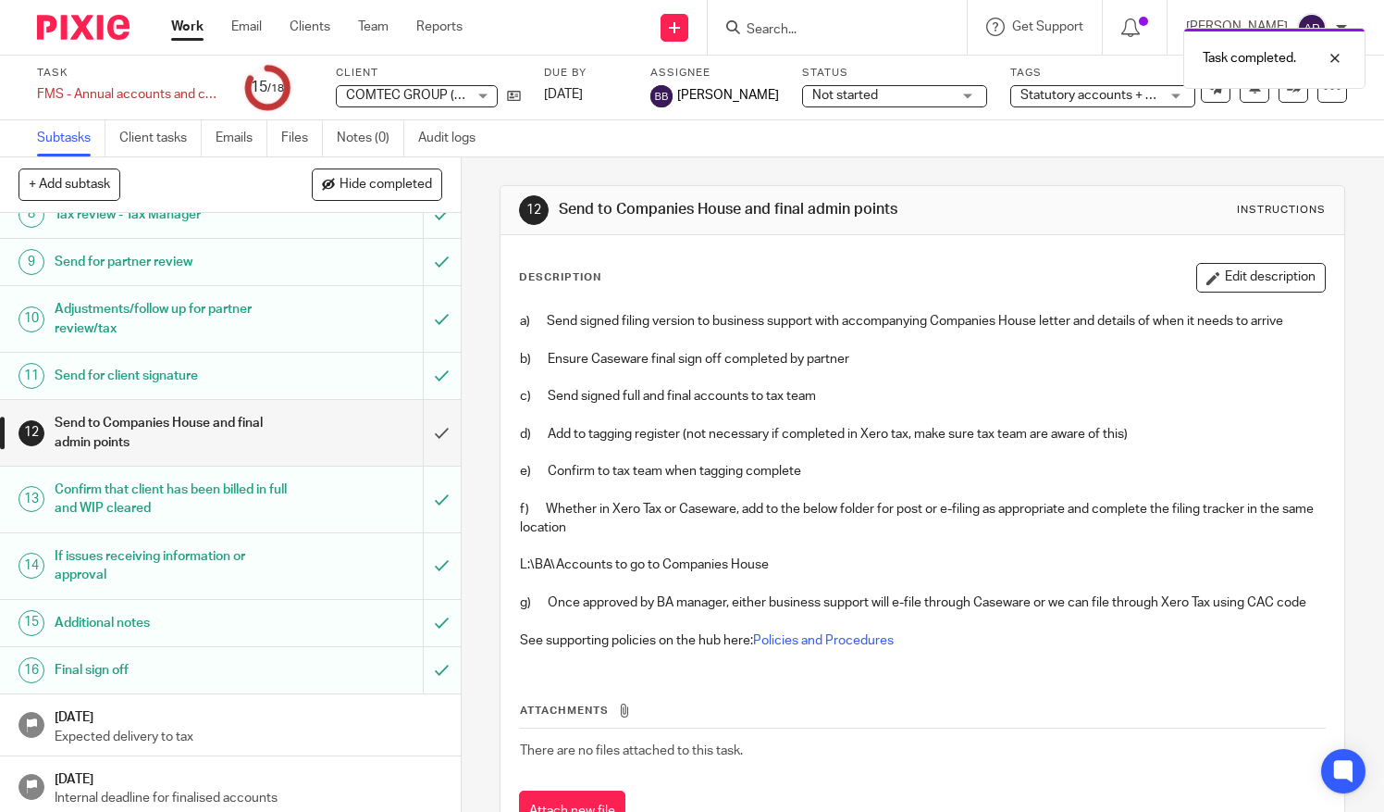
click at [788, 31] on div "Task completed." at bounding box center [1029, 54] width 674 height 70
click at [753, 29] on div "Task completed." at bounding box center [1029, 54] width 674 height 70
click at [753, 29] on input "Search" at bounding box center [828, 30] width 167 height 17
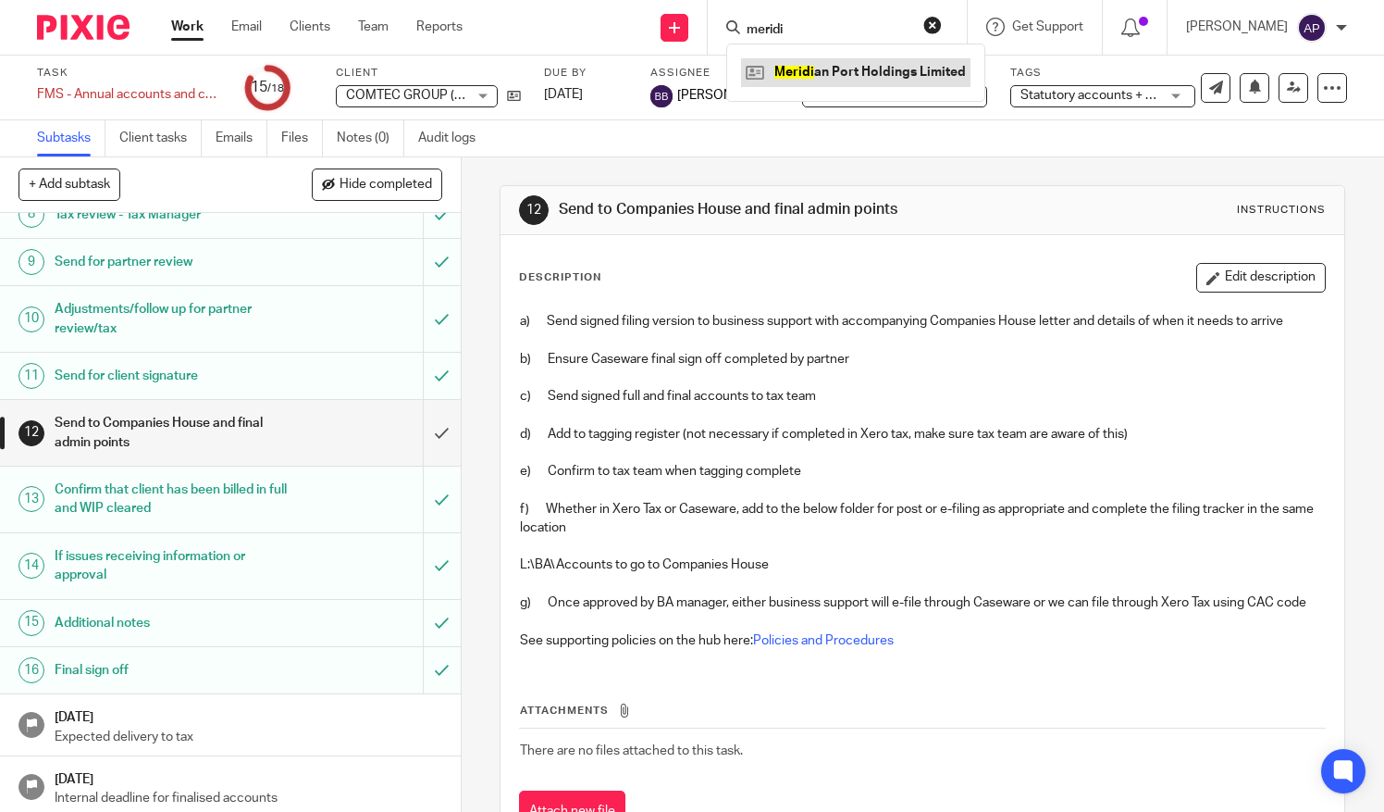
type input "meridi"
click at [768, 59] on link at bounding box center [855, 72] width 229 height 28
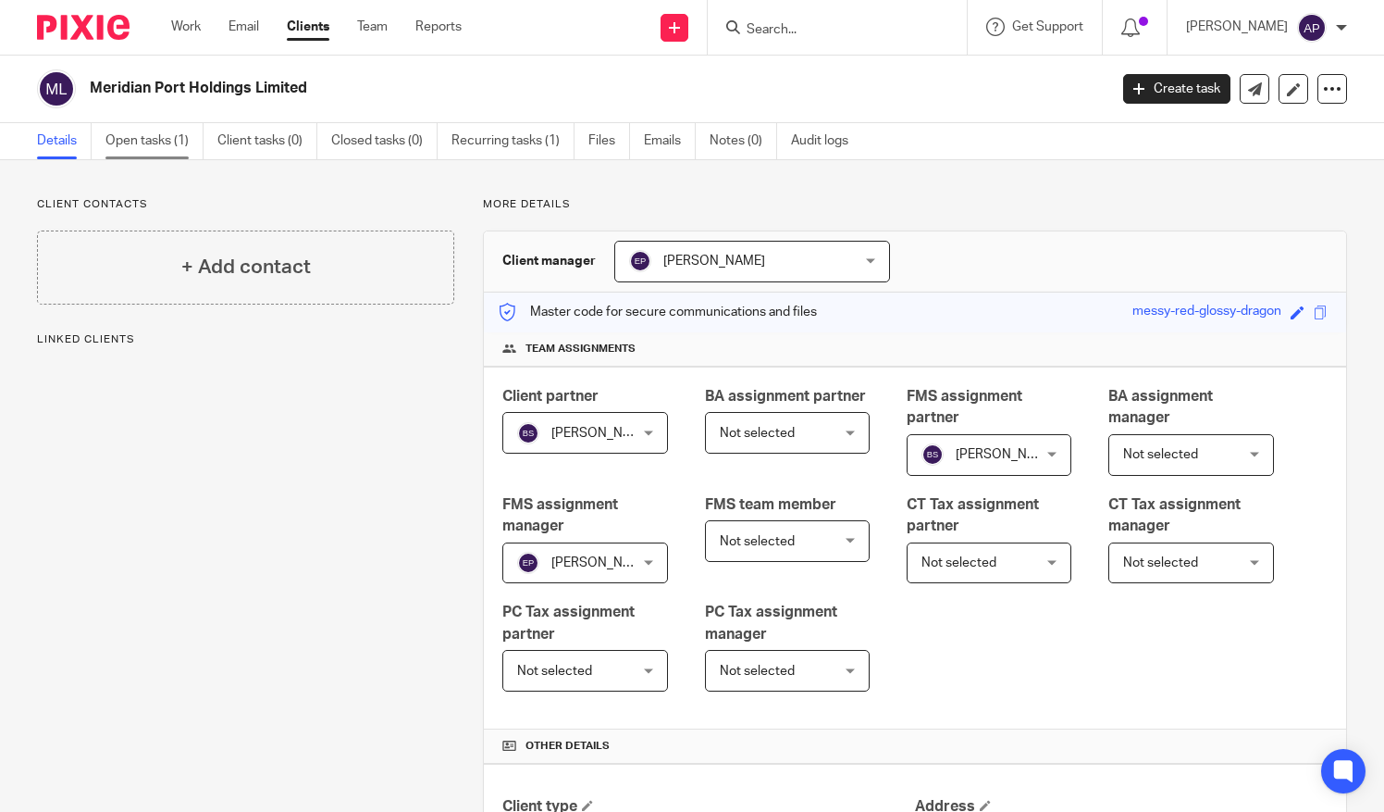
click at [152, 136] on link "Open tasks (1)" at bounding box center [154, 141] width 98 height 36
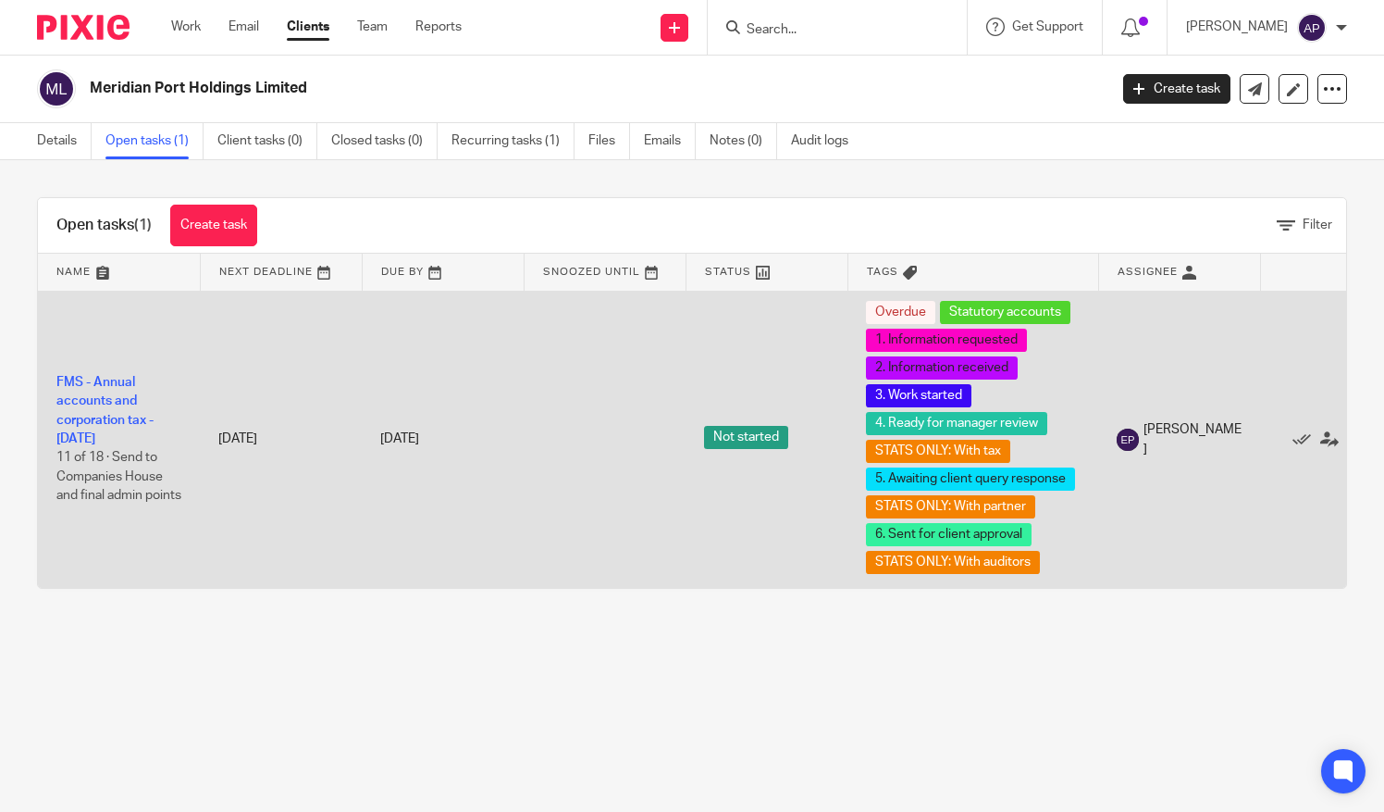
click at [113, 398] on td "FMS - Annual accounts and corporation tax - December 2024 11 of 18 · Send to Co…" at bounding box center [119, 439] width 162 height 297
click at [68, 396] on link "FMS - Annual accounts and corporation tax - [DATE]" at bounding box center [104, 410] width 97 height 69
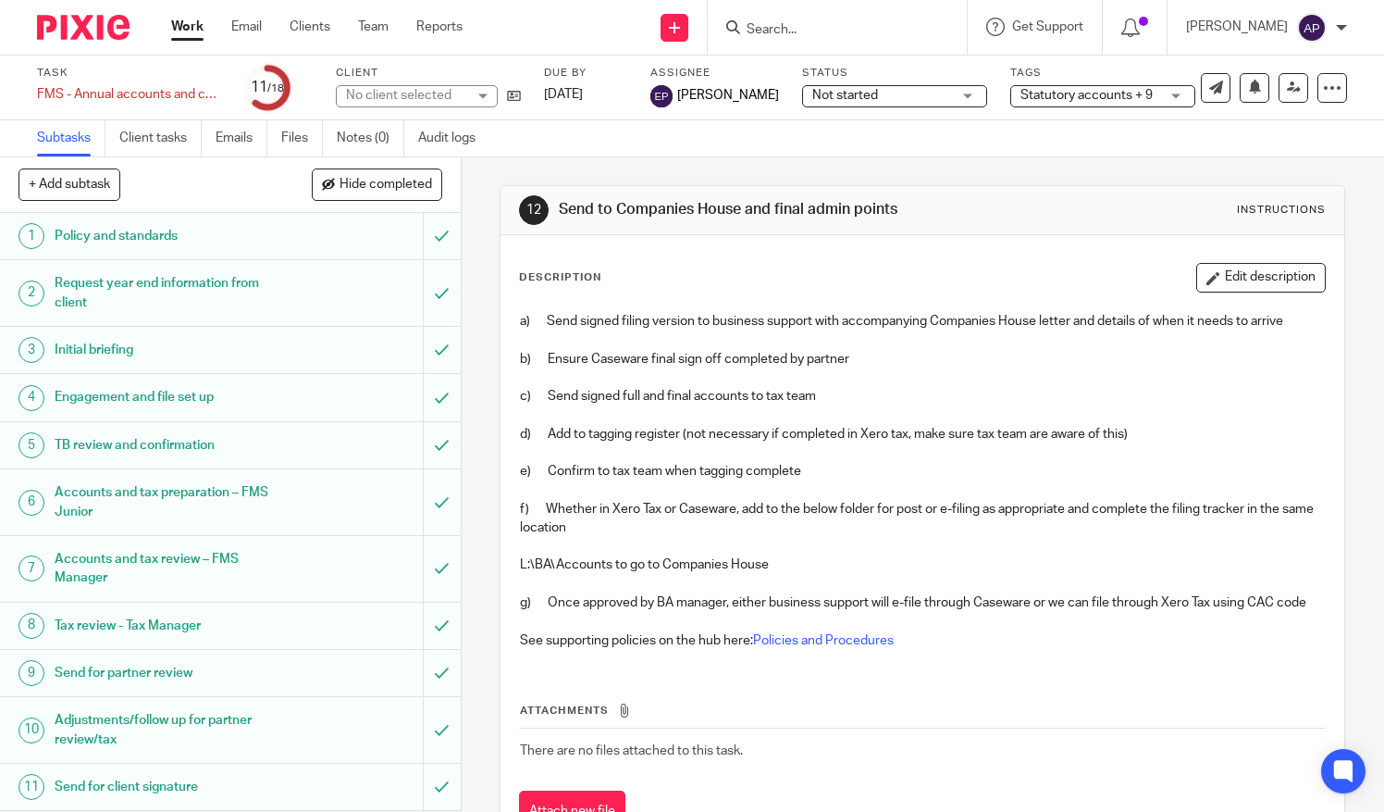
click at [849, 93] on span "Not started" at bounding box center [845, 95] width 66 height 13
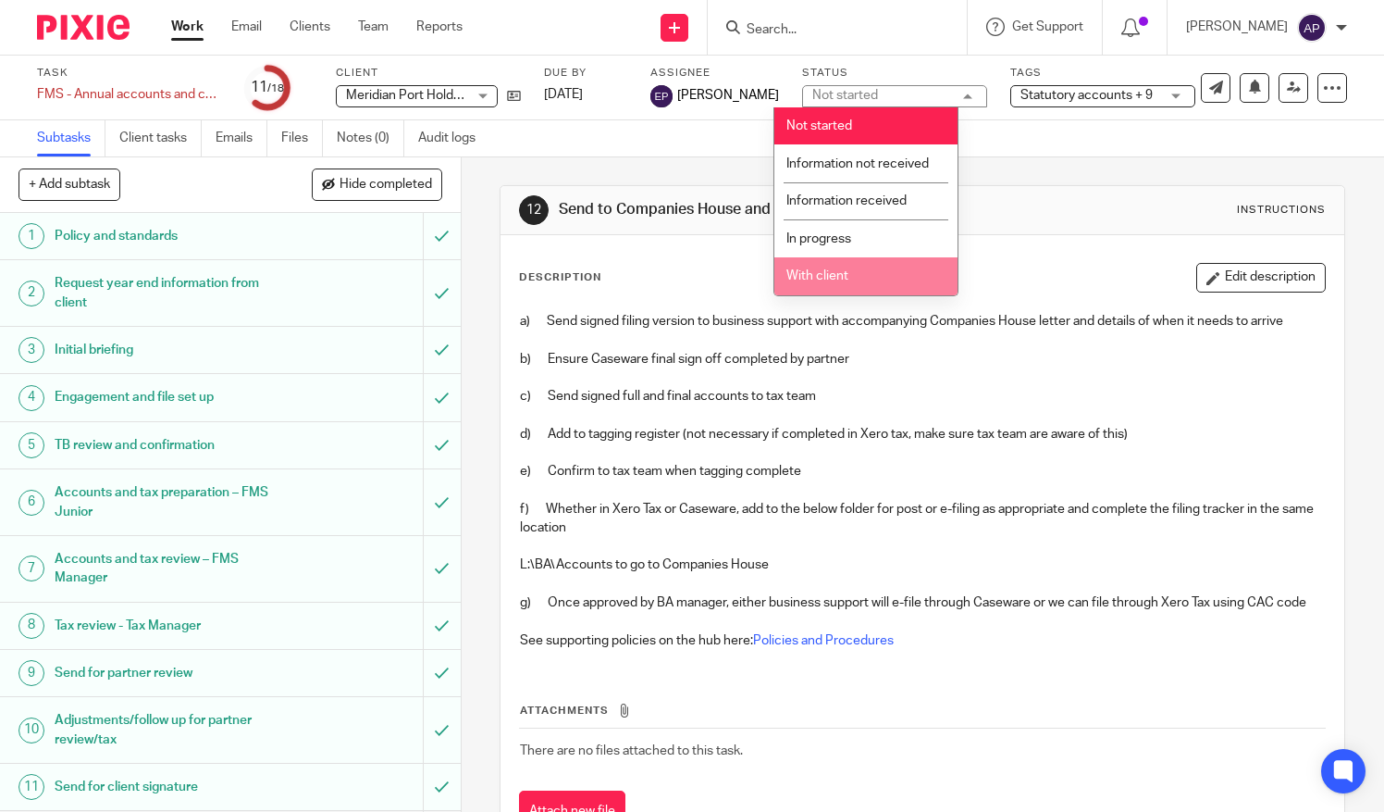
click at [867, 279] on li "With client" at bounding box center [866, 276] width 183 height 38
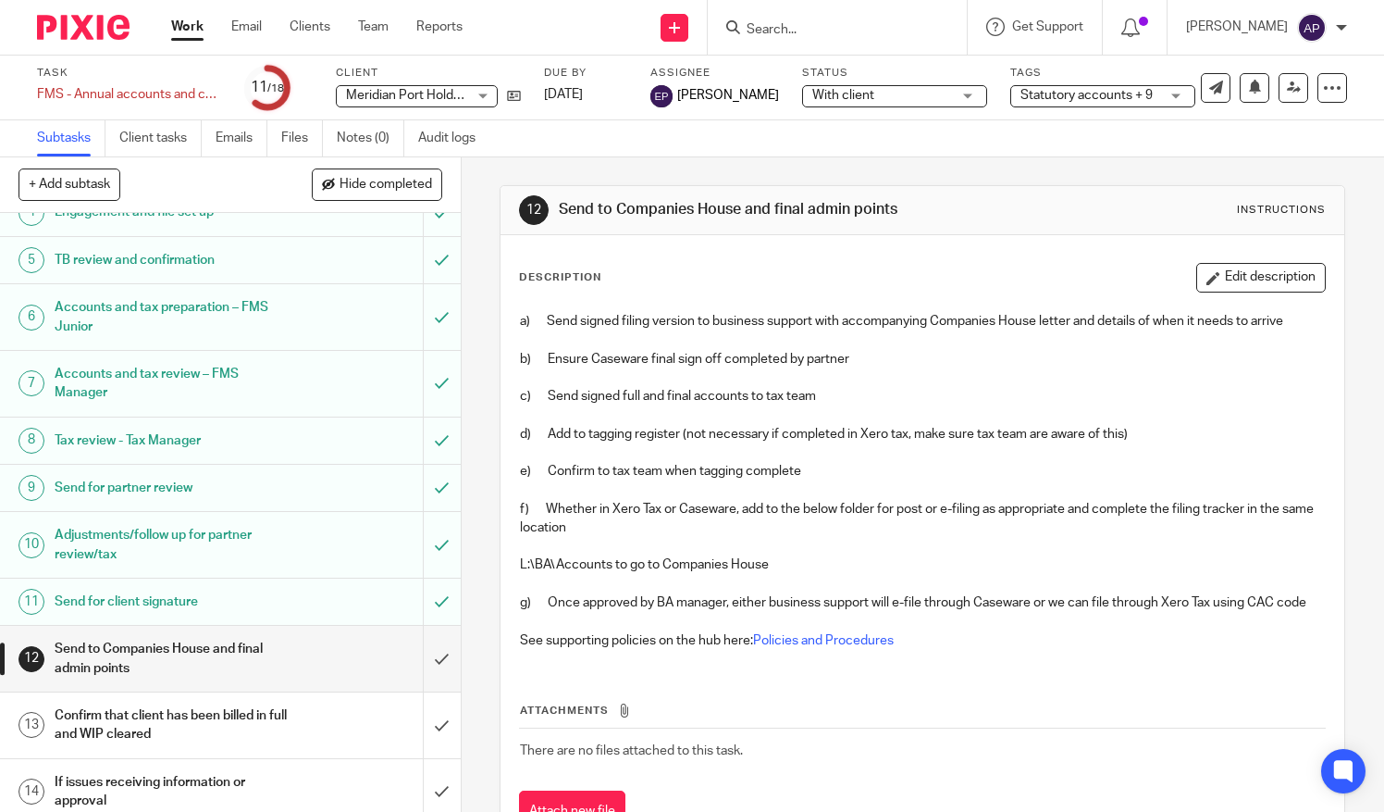
scroll to position [411, 0]
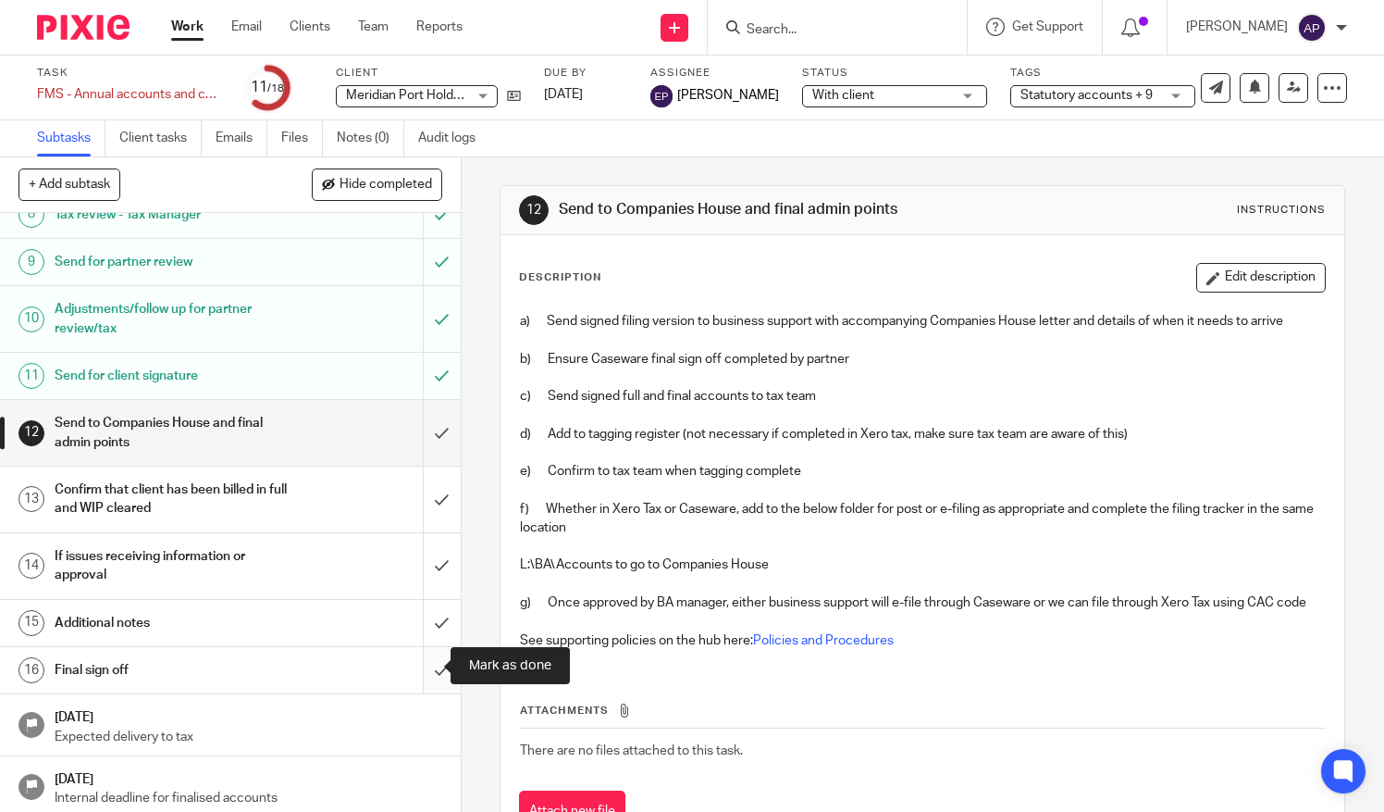
click at [426, 666] on input "submit" at bounding box center [230, 670] width 461 height 46
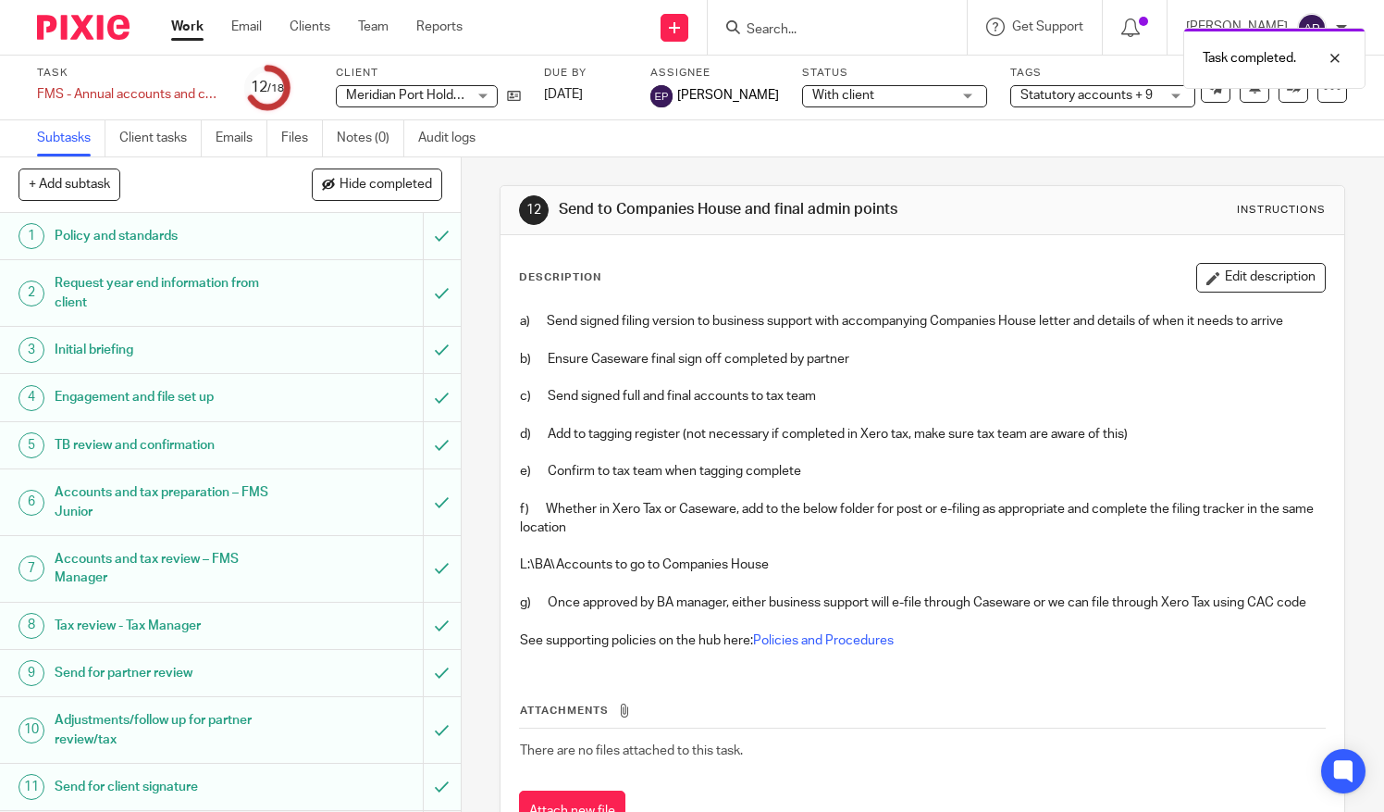
scroll to position [411, 0]
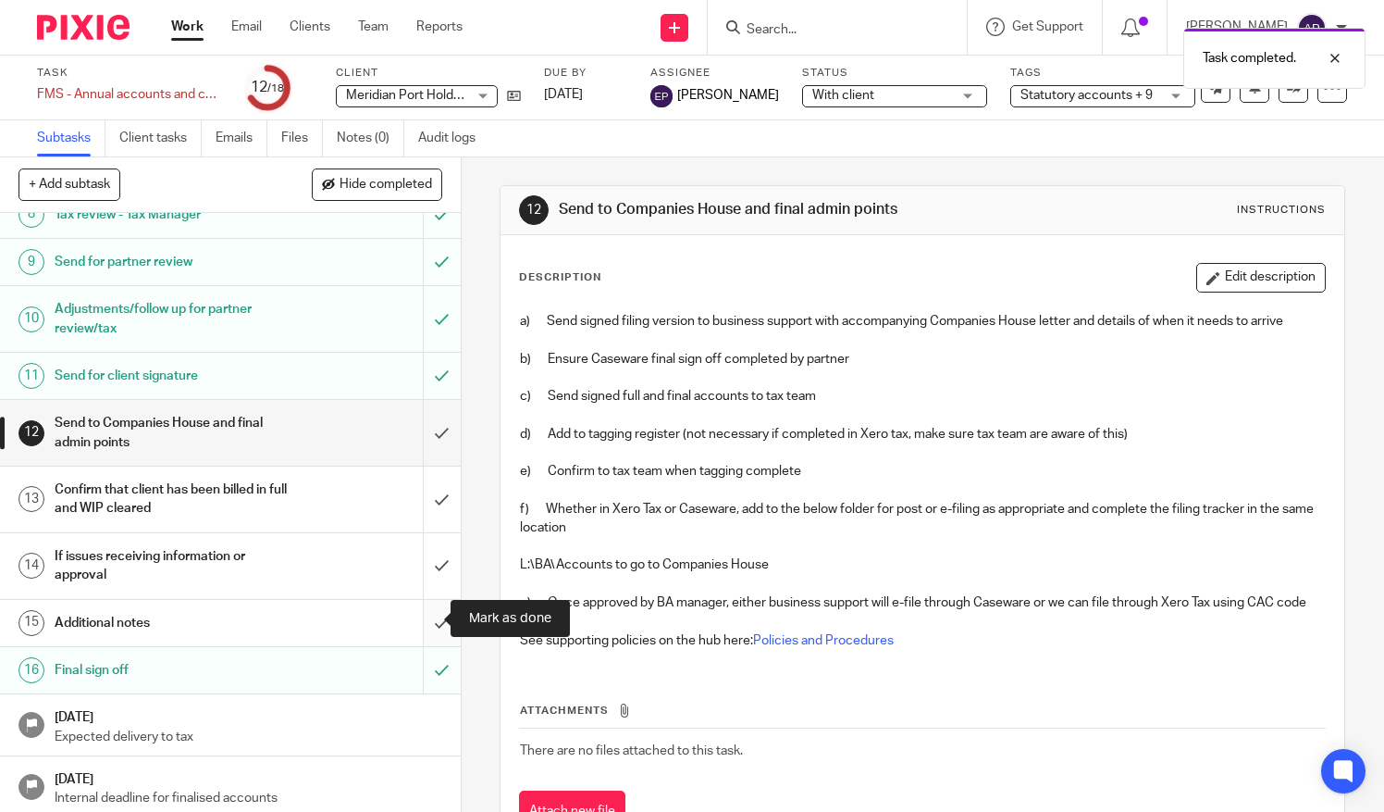
click at [424, 614] on input "submit" at bounding box center [230, 623] width 461 height 46
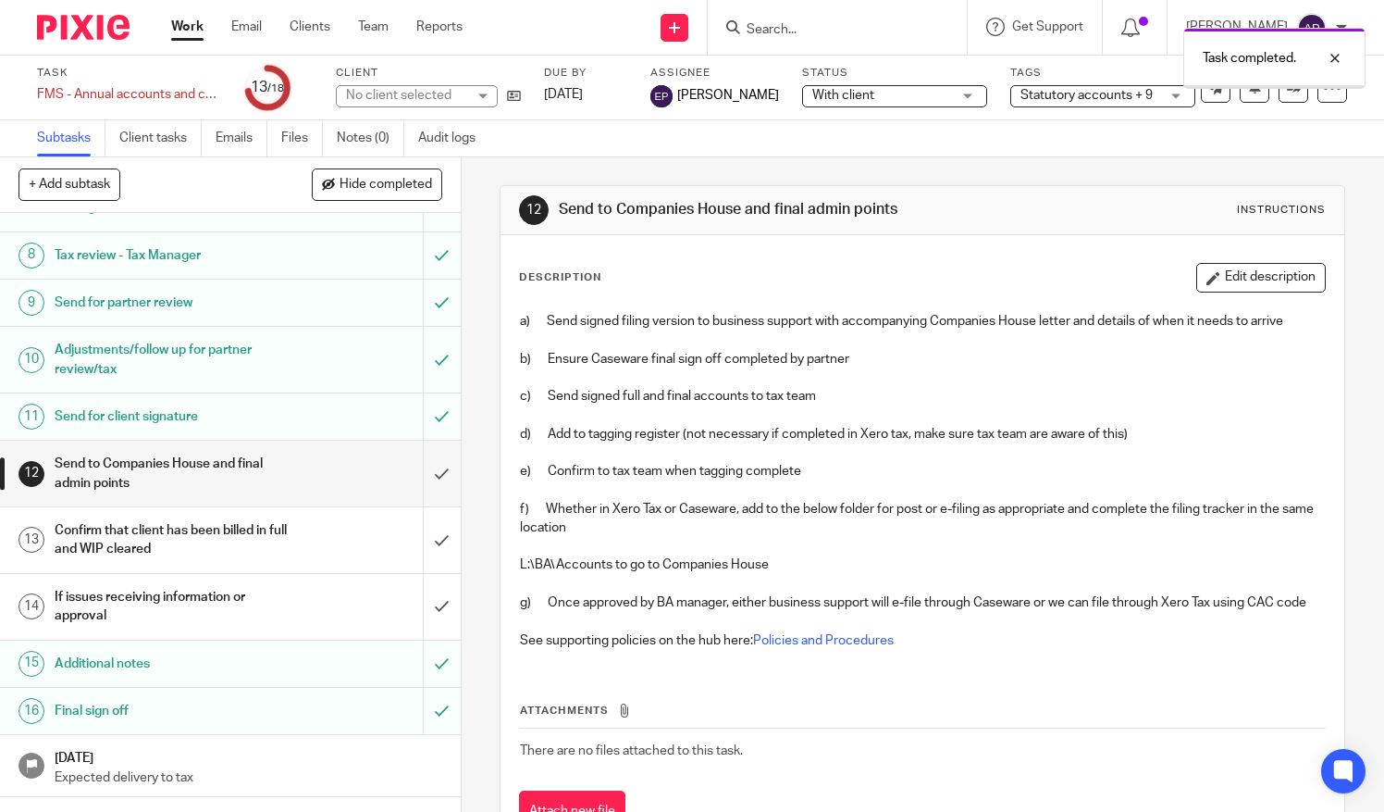
scroll to position [411, 0]
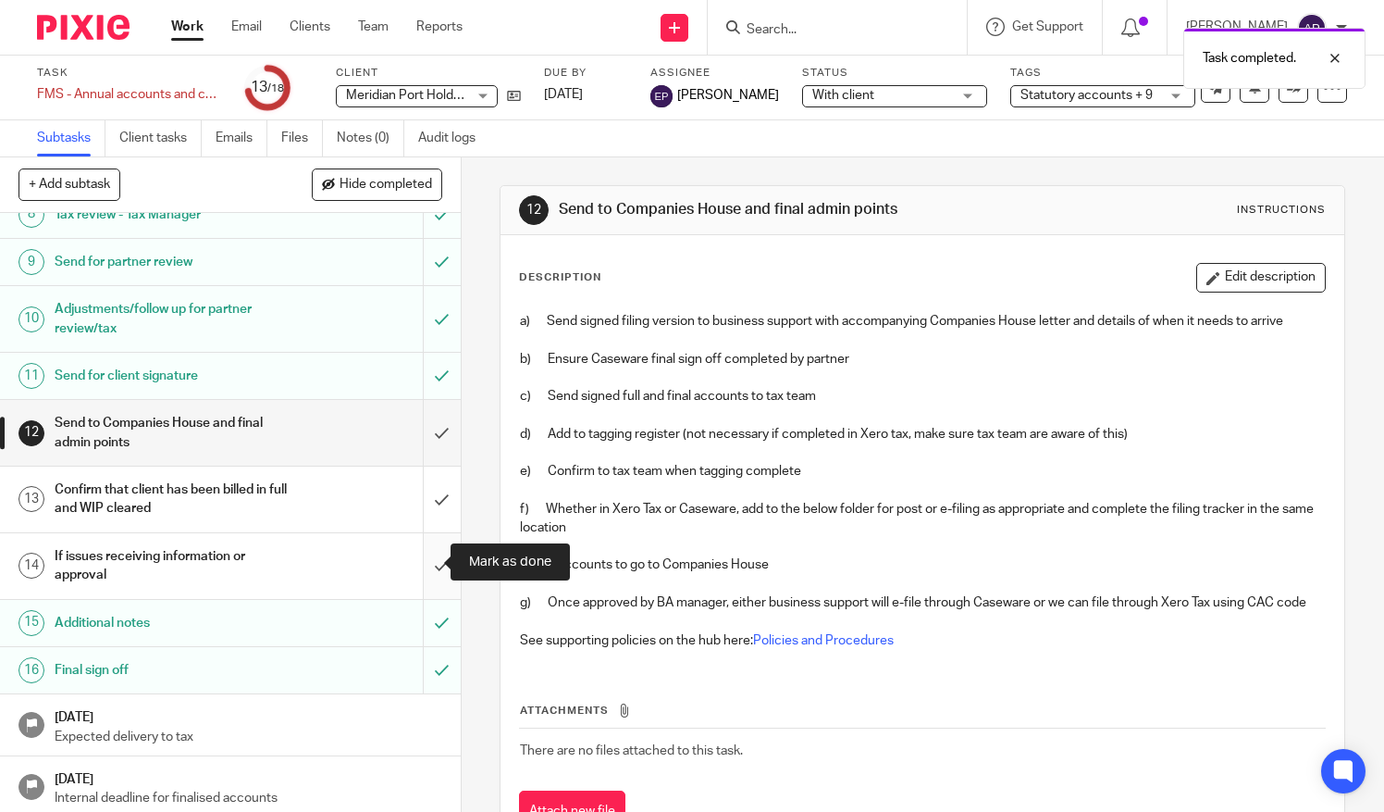
click at [425, 564] on input "submit" at bounding box center [230, 566] width 461 height 66
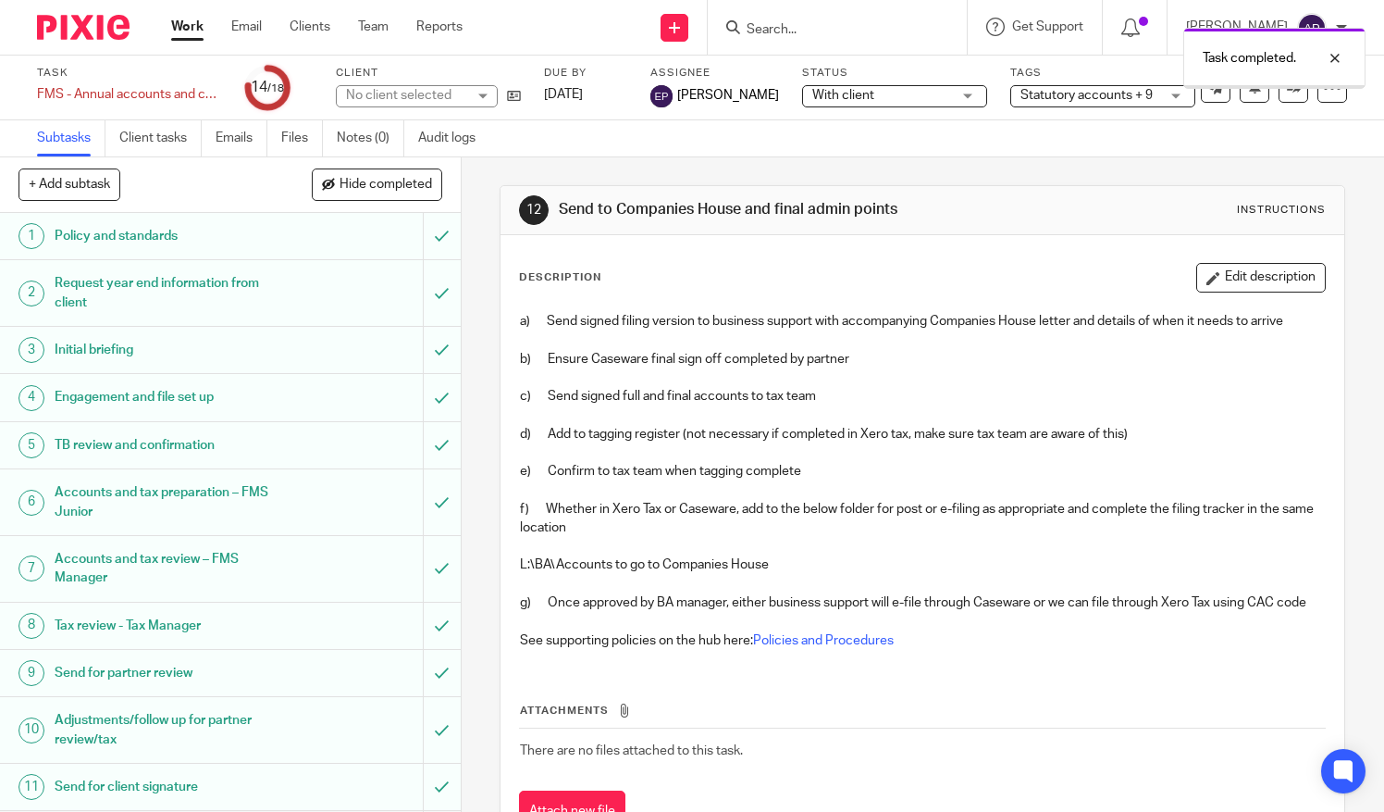
scroll to position [411, 0]
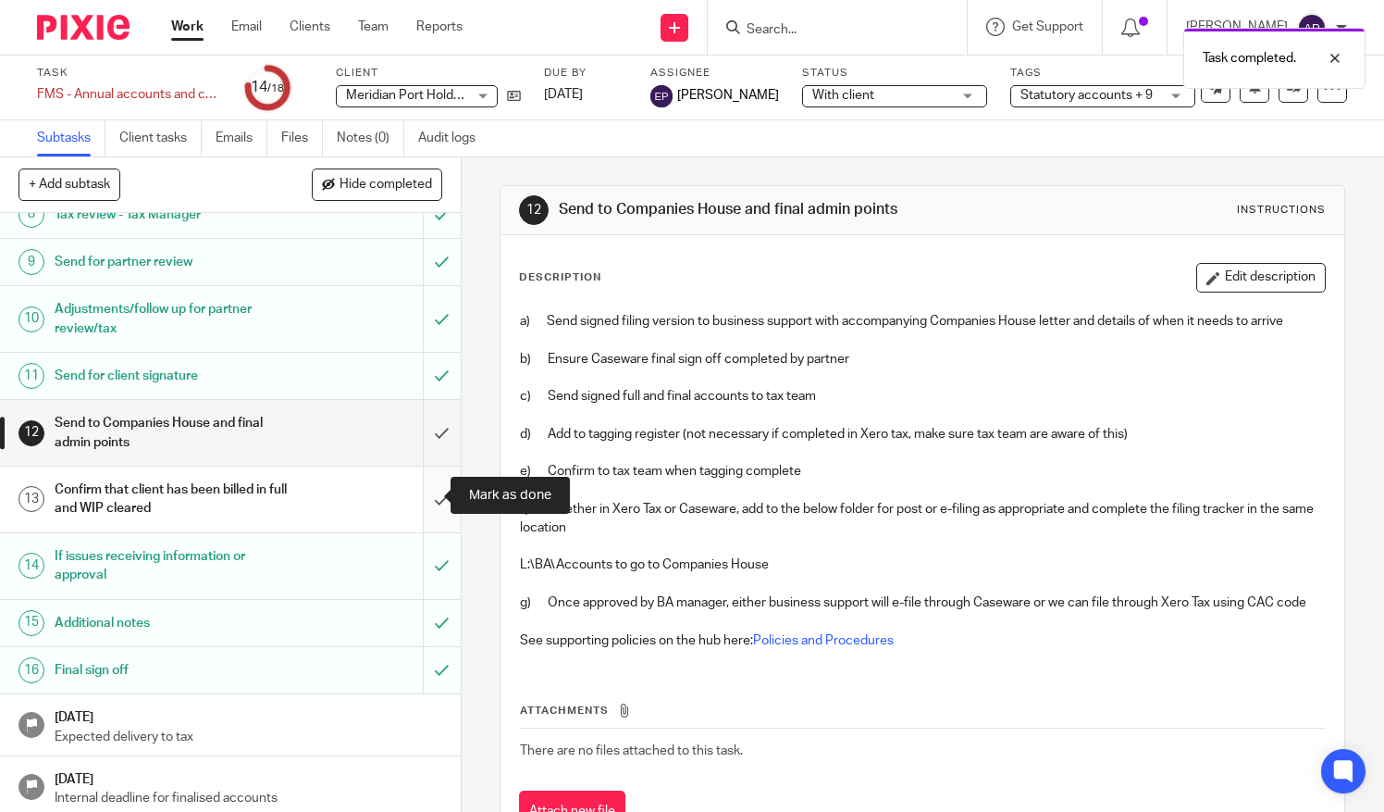
click at [418, 500] on input "submit" at bounding box center [230, 499] width 461 height 66
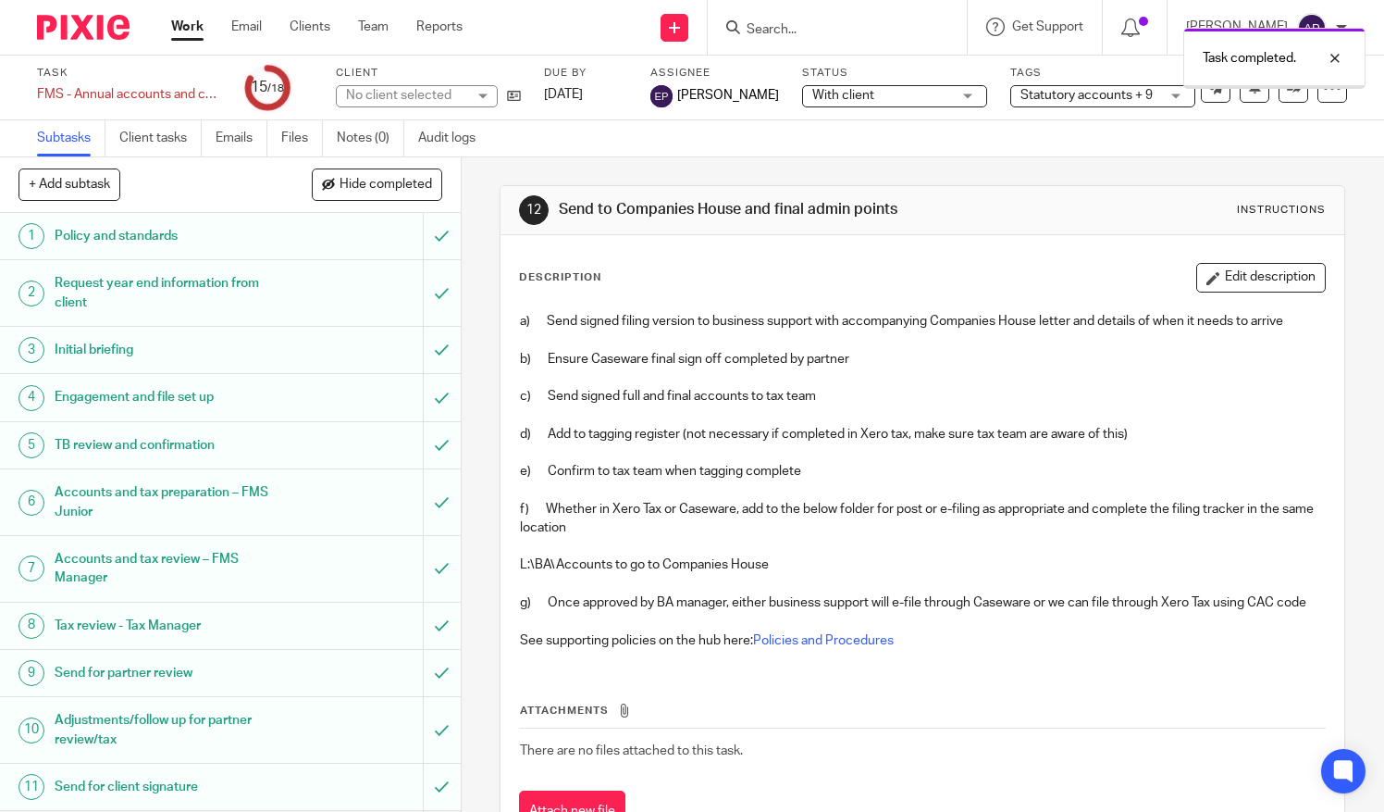
scroll to position [370, 0]
